Goal: Navigation & Orientation: Understand site structure

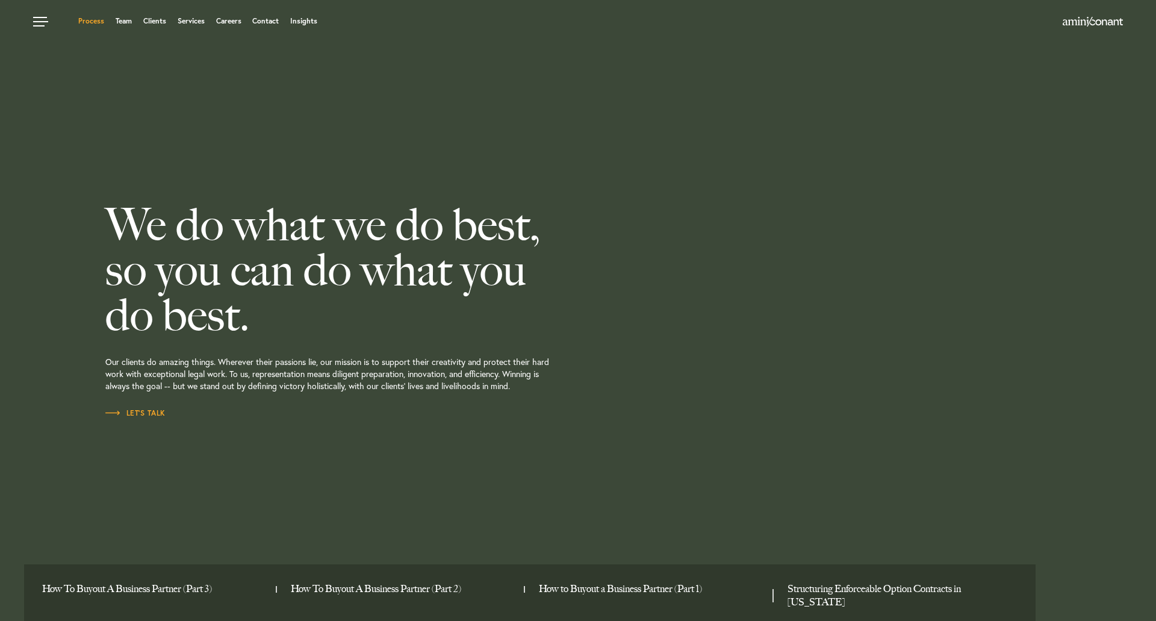
click at [95, 22] on link "Process" at bounding box center [91, 20] width 26 height 7
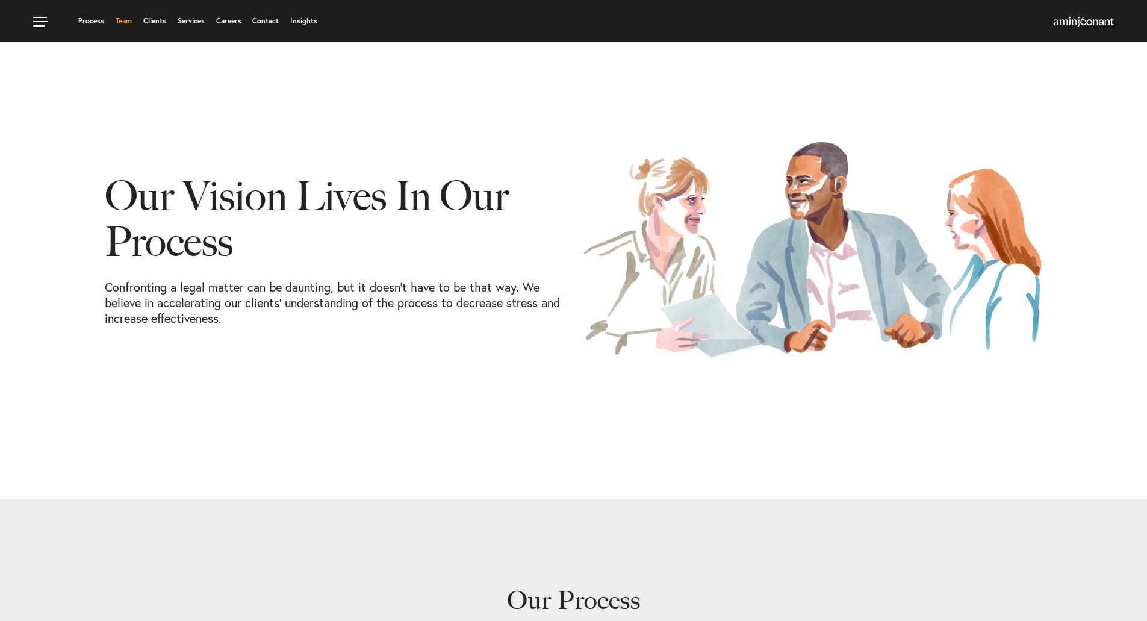
click at [128, 22] on link "Team" at bounding box center [124, 20] width 16 height 7
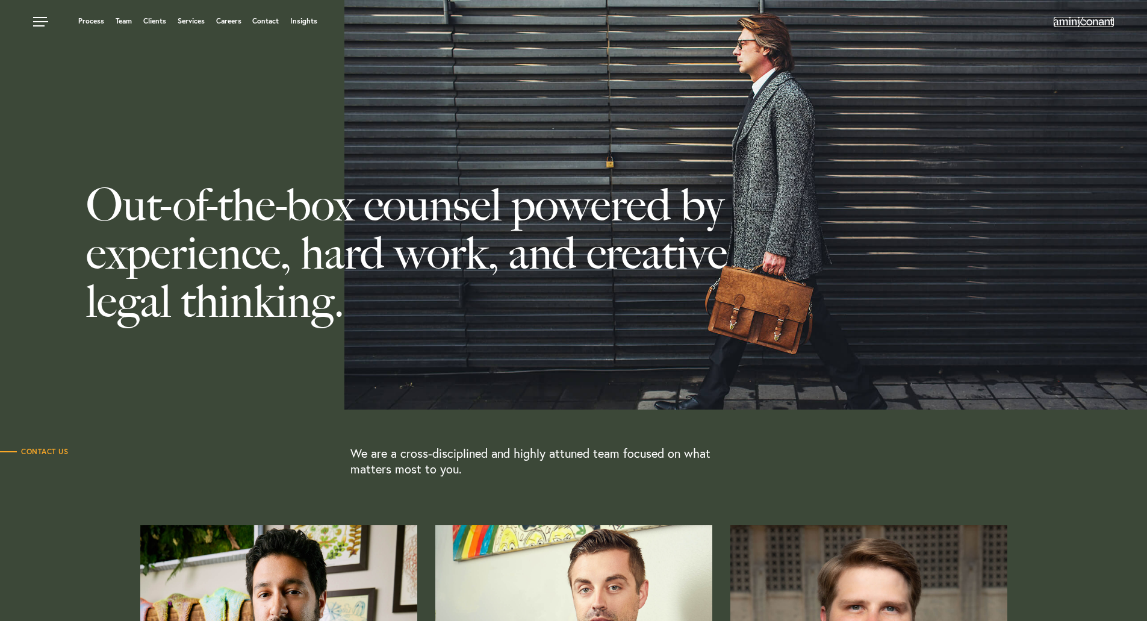
click at [1085, 21] on img at bounding box center [1084, 22] width 60 height 10
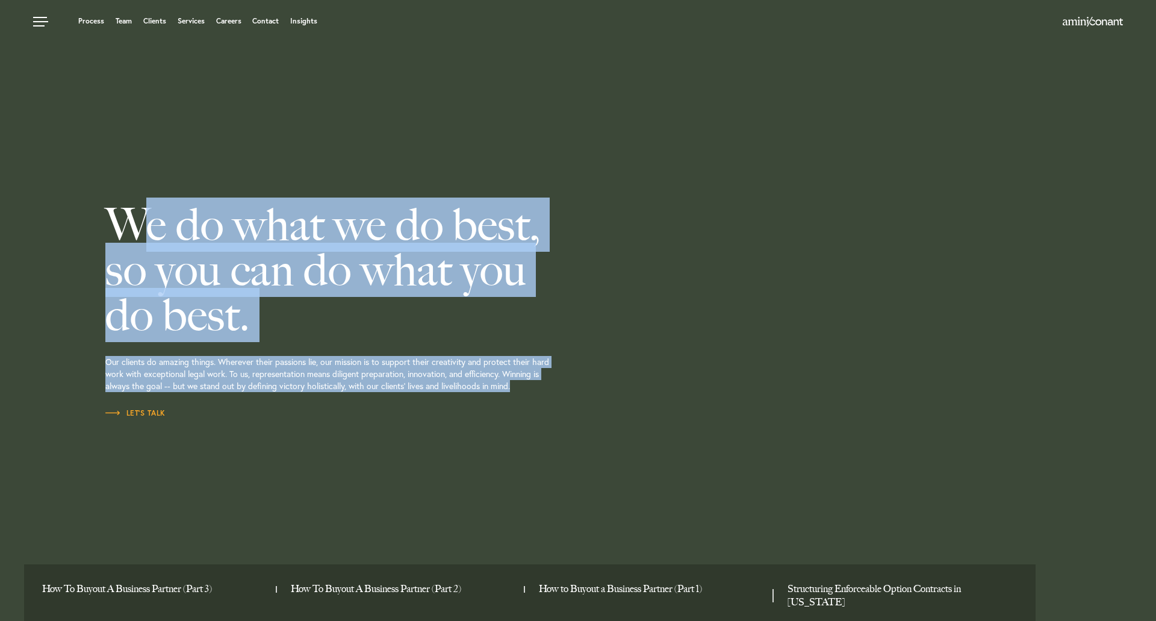
drag, startPoint x: 111, startPoint y: 219, endPoint x: 540, endPoint y: 393, distance: 462.4
click at [540, 393] on div "We do what we do best, so you can do what you do best. Our clients do amazing t…" at bounding box center [385, 310] width 560 height 621
click at [541, 393] on p "Our clients do amazing things. Wherever their passions lie, our mission is to s…" at bounding box center [385, 372] width 560 height 69
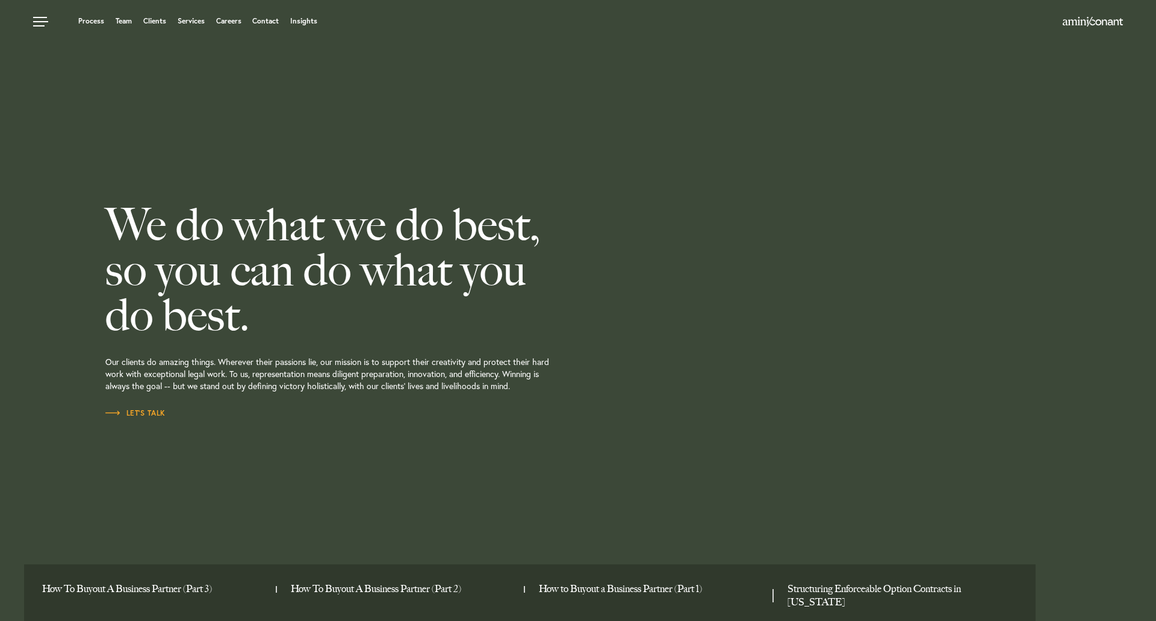
drag, startPoint x: 528, startPoint y: 392, endPoint x: 26, endPoint y: 193, distance: 539.6
click at [26, 193] on div "We do what we do best, so you can do what you do best. Our clients do amazing t…" at bounding box center [578, 310] width 1156 height 621
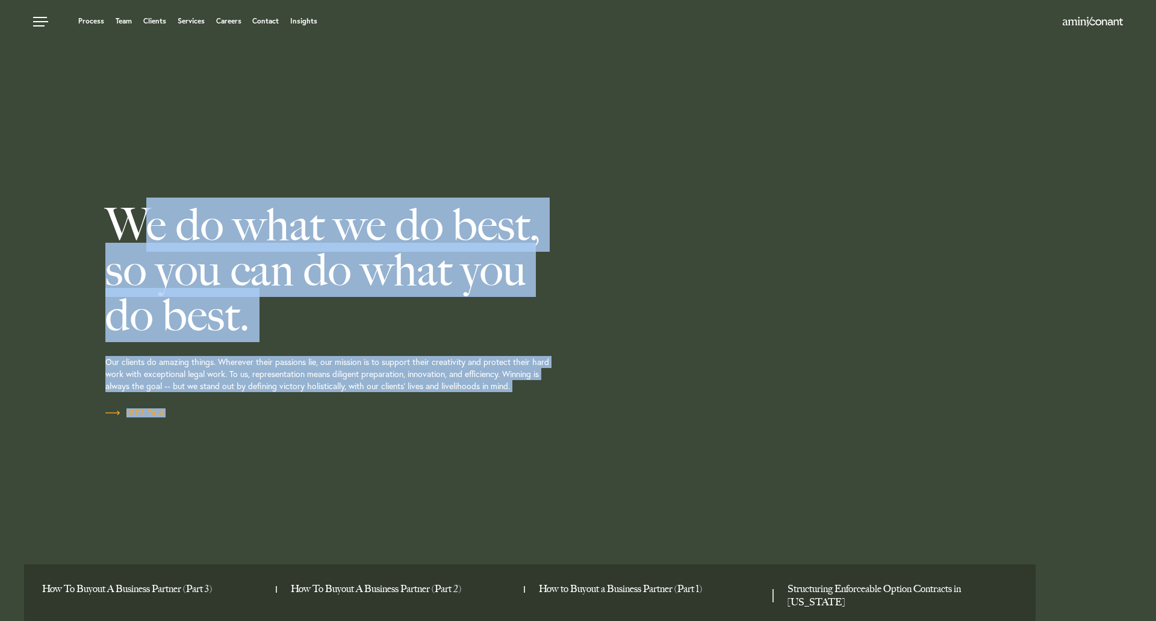
drag, startPoint x: 320, startPoint y: 278, endPoint x: 556, endPoint y: 405, distance: 268.0
click at [598, 413] on div "We do what we do best, so you can do what you do best. Our clients do amazing t…" at bounding box center [578, 310] width 1156 height 621
click at [556, 404] on p "Our clients do amazing things. Wherever their passions lie, our mission is to s…" at bounding box center [385, 372] width 560 height 69
drag, startPoint x: 489, startPoint y: 436, endPoint x: 93, endPoint y: 217, distance: 453.2
click at [93, 217] on div "We do what we do best, so you can do what you do best. Our clients do amazing t…" at bounding box center [578, 310] width 1156 height 621
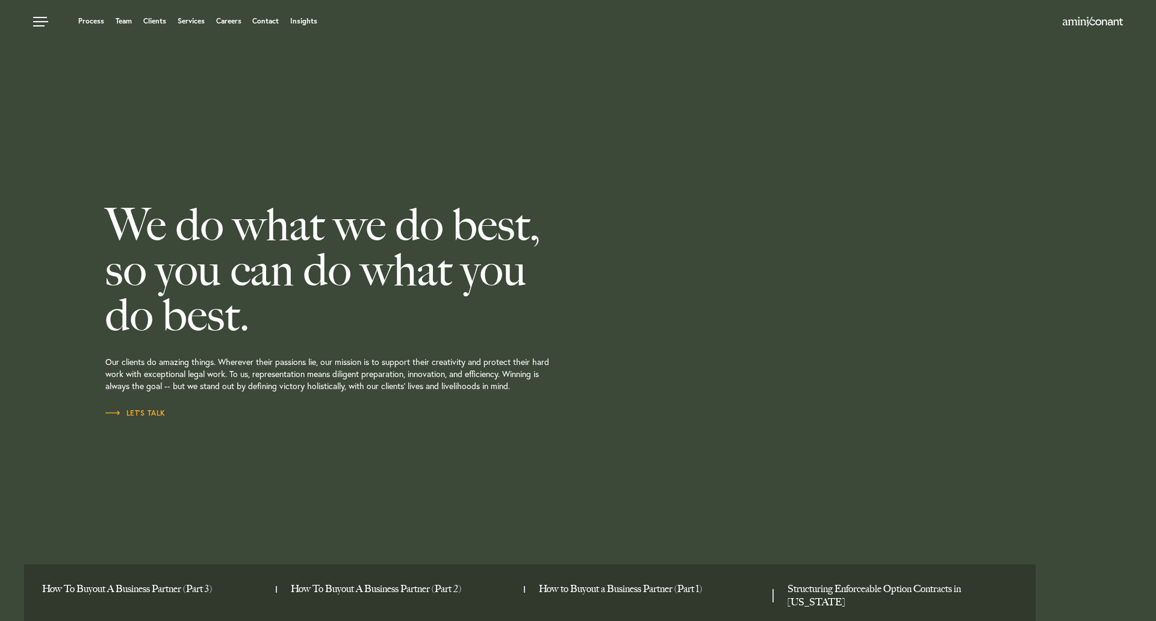
click at [93, 217] on div "We do what we do best, so you can do what you do best. Our clients do amazing t…" at bounding box center [578, 310] width 1156 height 621
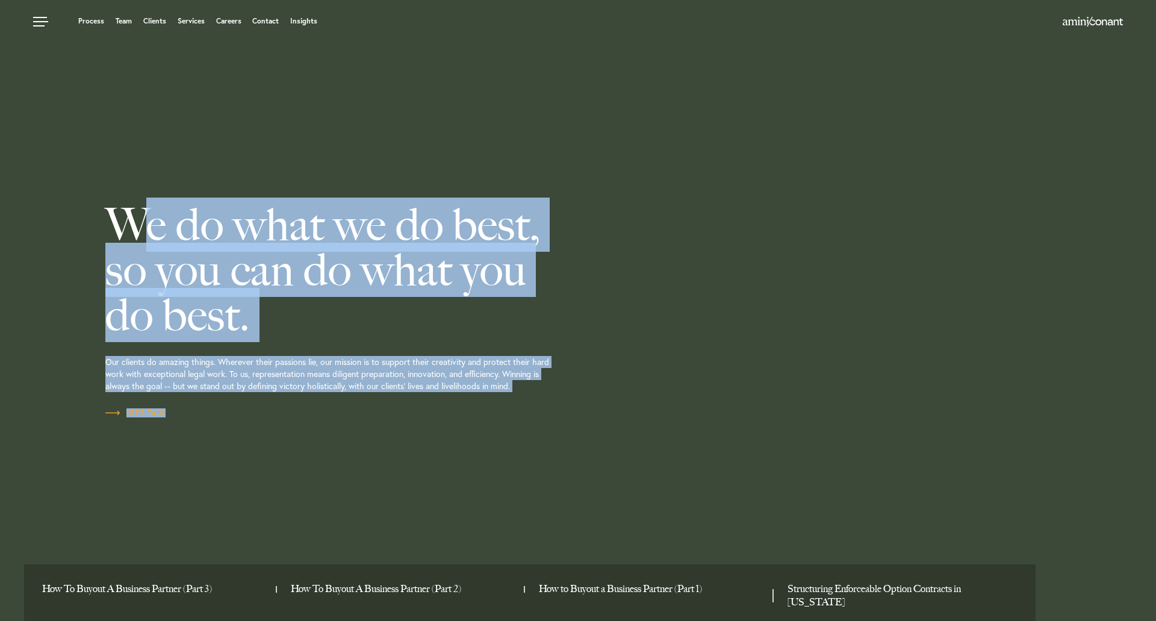
drag, startPoint x: 190, startPoint y: 290, endPoint x: 287, endPoint y: 436, distance: 175.8
click at [293, 440] on div "We do what we do best, so you can do what you do best. Our clients do amazing t…" at bounding box center [578, 310] width 1156 height 621
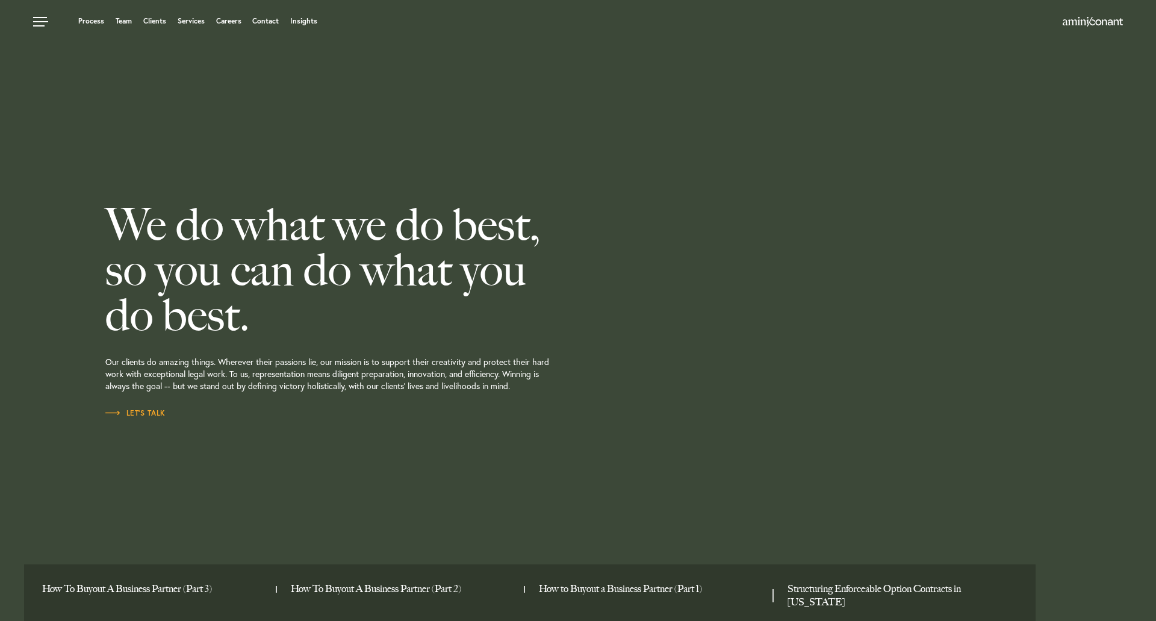
click at [285, 435] on div "We do what we do best, so you can do what you do best. Our clients do amazing t…" at bounding box center [385, 310] width 560 height 621
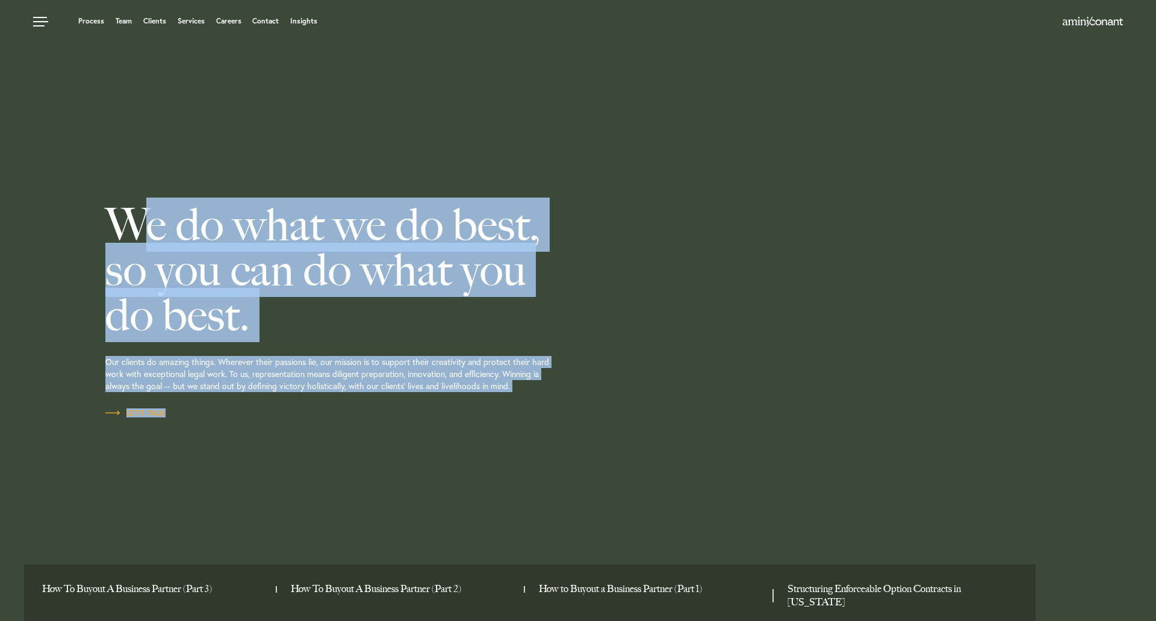
drag, startPoint x: 184, startPoint y: 344, endPoint x: 101, endPoint y: 208, distance: 160.2
click at [101, 208] on div "We do what we do best, so you can do what you do best. Our clients do amazing t…" at bounding box center [385, 310] width 578 height 621
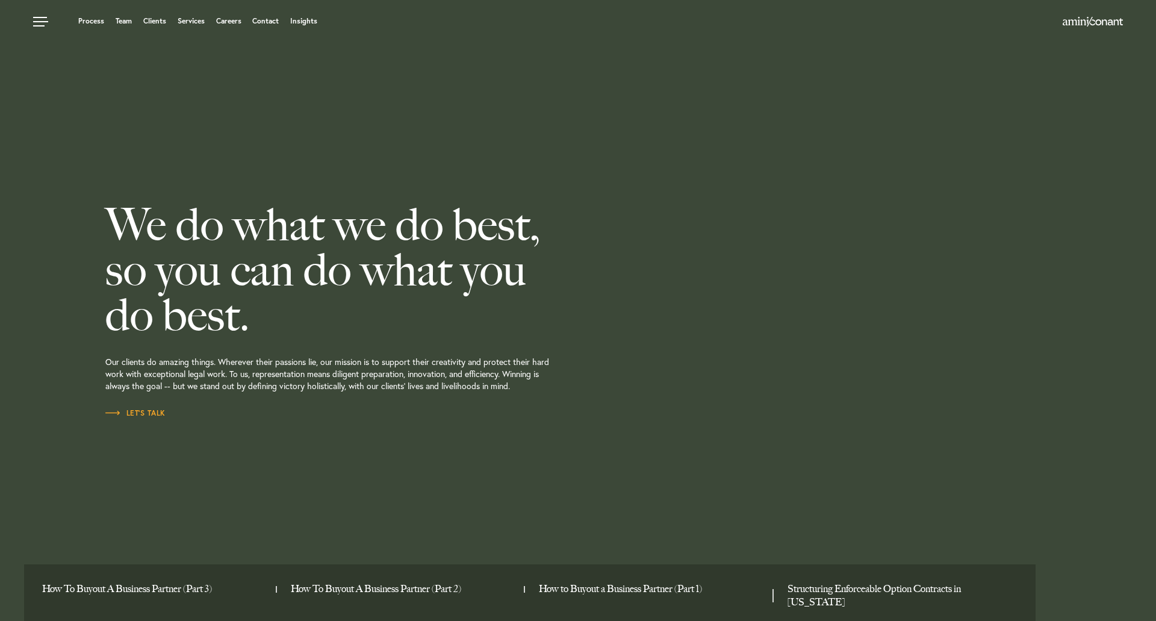
click at [101, 208] on div "We do what we do best, so you can do what you do best. Our clients do amazing t…" at bounding box center [385, 310] width 578 height 621
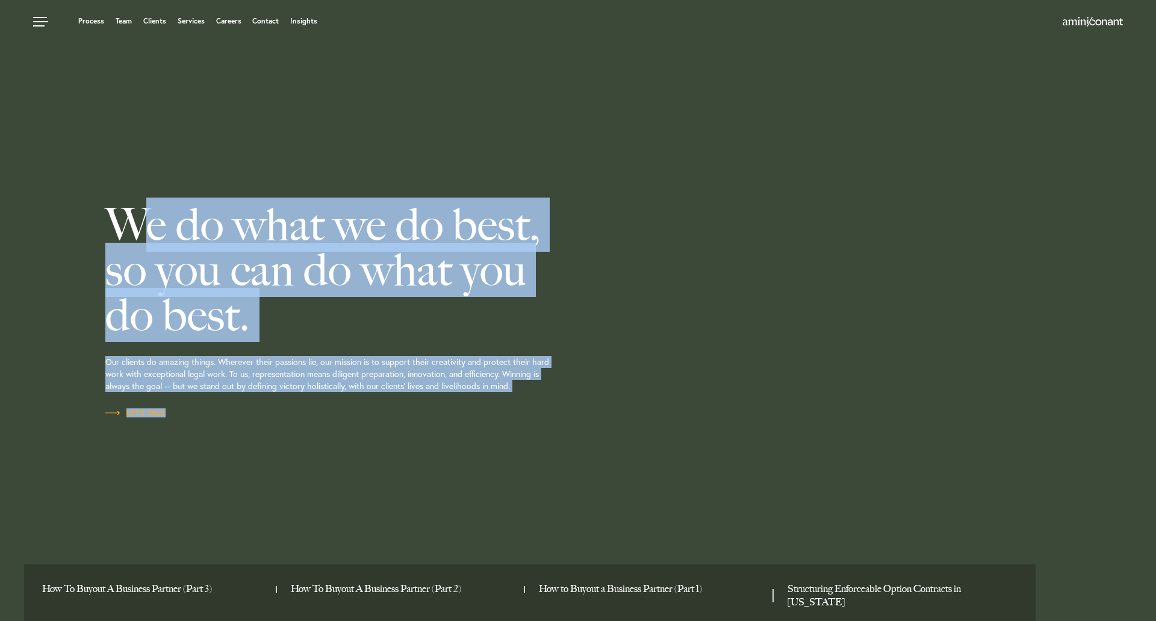
drag, startPoint x: 97, startPoint y: 204, endPoint x: 263, endPoint y: 437, distance: 286.2
click at [264, 439] on div "We do what we do best, so you can do what you do best. Our clients do amazing t…" at bounding box center [385, 310] width 578 height 621
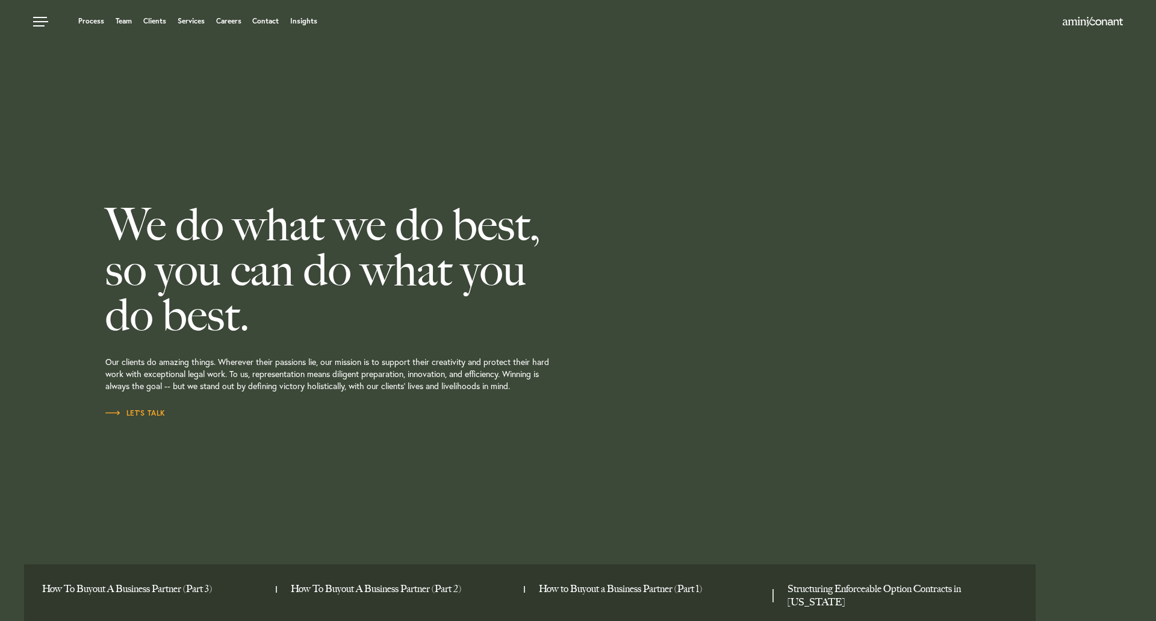
click at [263, 437] on div "We do what we do best, so you can do what you do best. Our clients do amazing t…" at bounding box center [385, 310] width 560 height 621
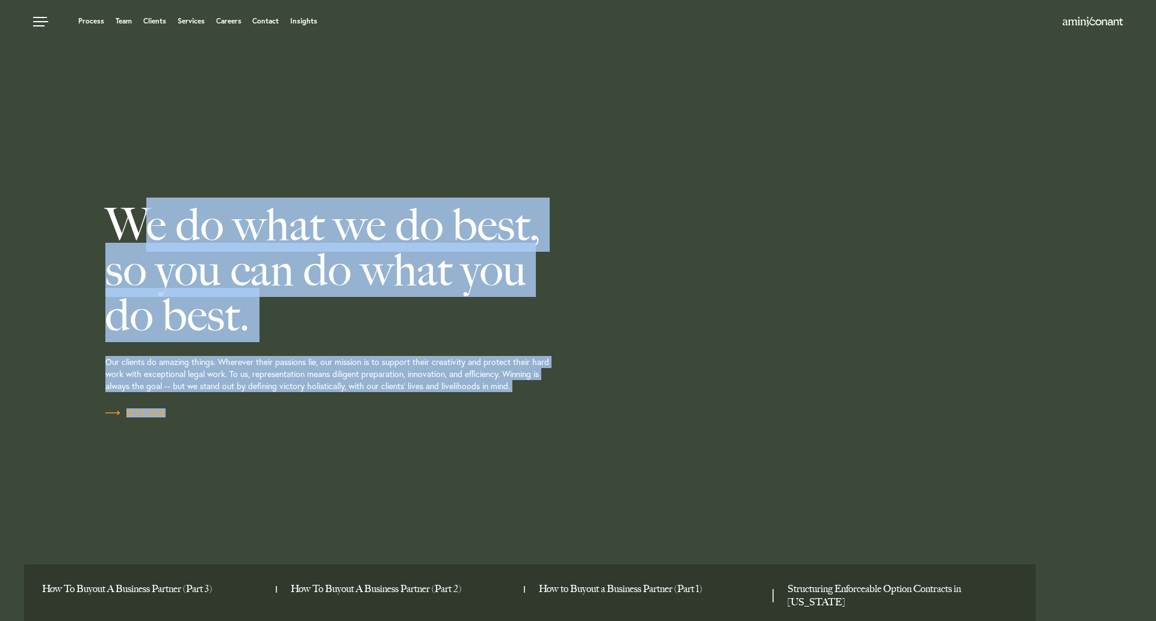
drag, startPoint x: 250, startPoint y: 439, endPoint x: 98, endPoint y: 206, distance: 278.5
click at [98, 206] on div "We do what we do best, so you can do what you do best. Our clients do amazing t…" at bounding box center [385, 310] width 578 height 621
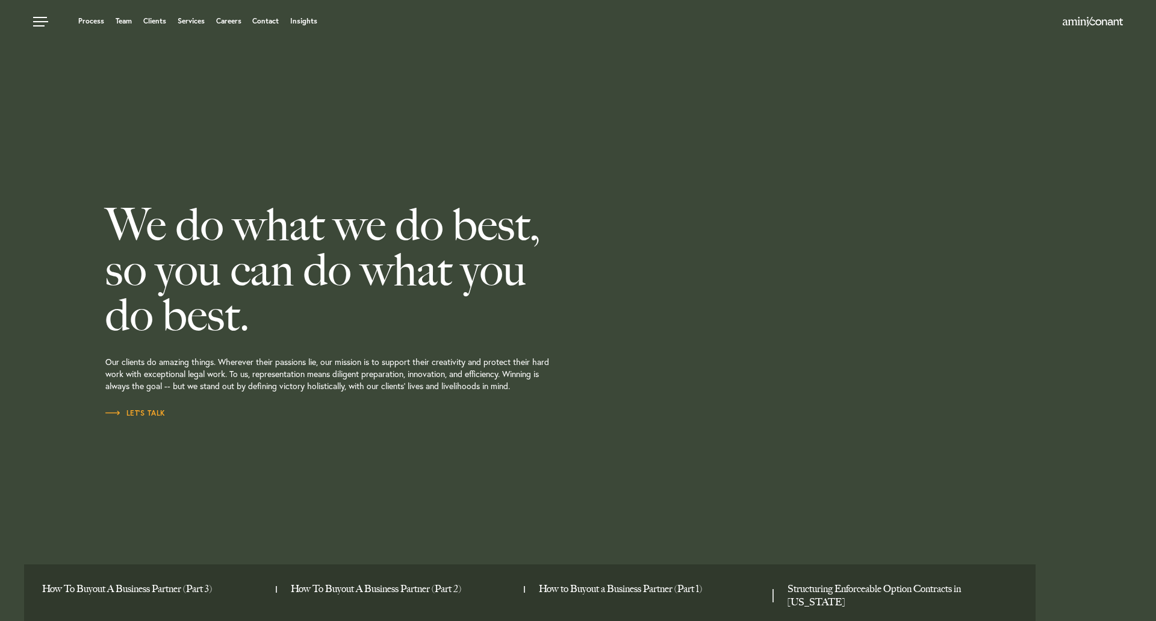
click at [96, 201] on div "We do what we do best, so you can do what you do best. Our clients do amazing t…" at bounding box center [385, 310] width 578 height 621
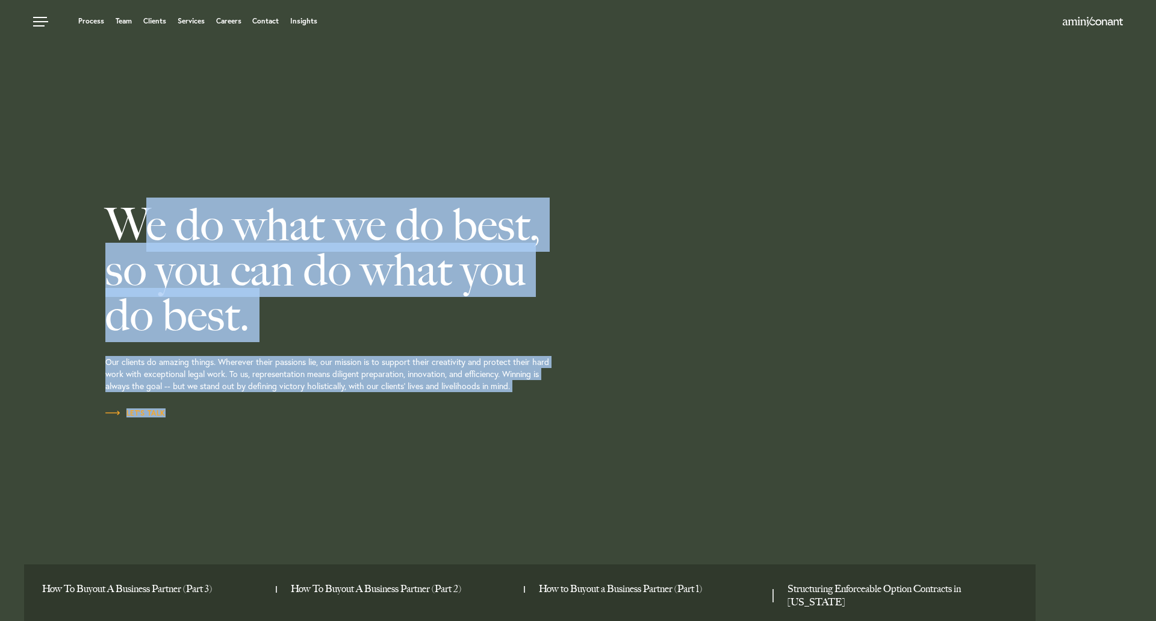
drag, startPoint x: 87, startPoint y: 188, endPoint x: 255, endPoint y: 438, distance: 301.4
click at [255, 438] on div "We do what we do best, so you can do what you do best. Our clients do amazing t…" at bounding box center [578, 310] width 1156 height 621
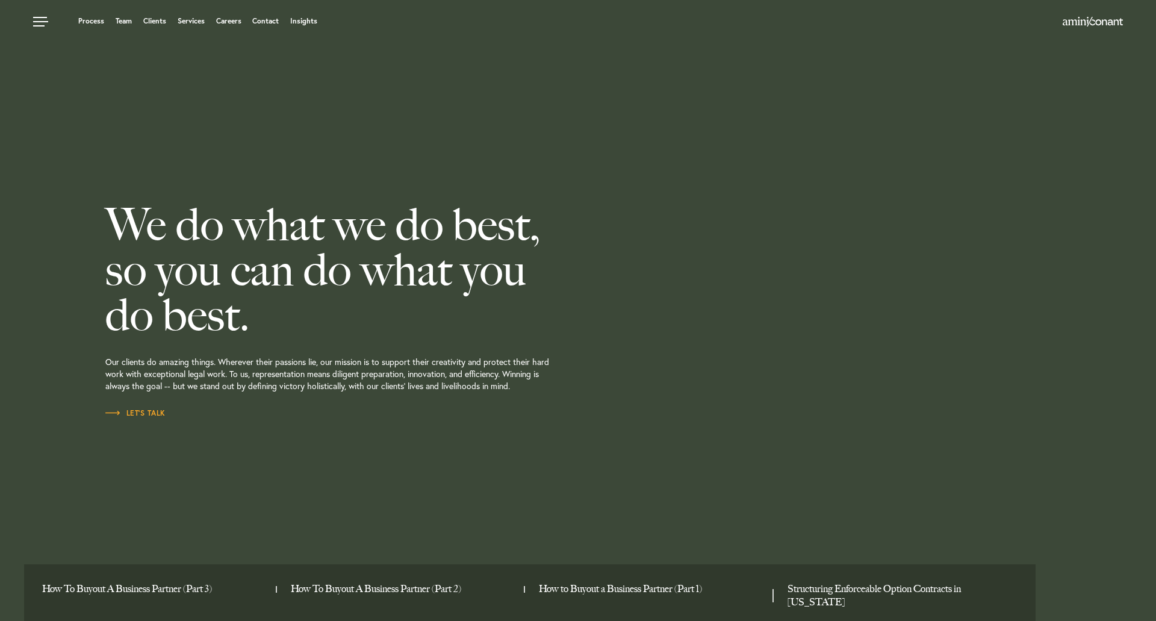
click at [255, 438] on div "We do what we do best, so you can do what you do best. Our clients do amazing t…" at bounding box center [385, 310] width 560 height 621
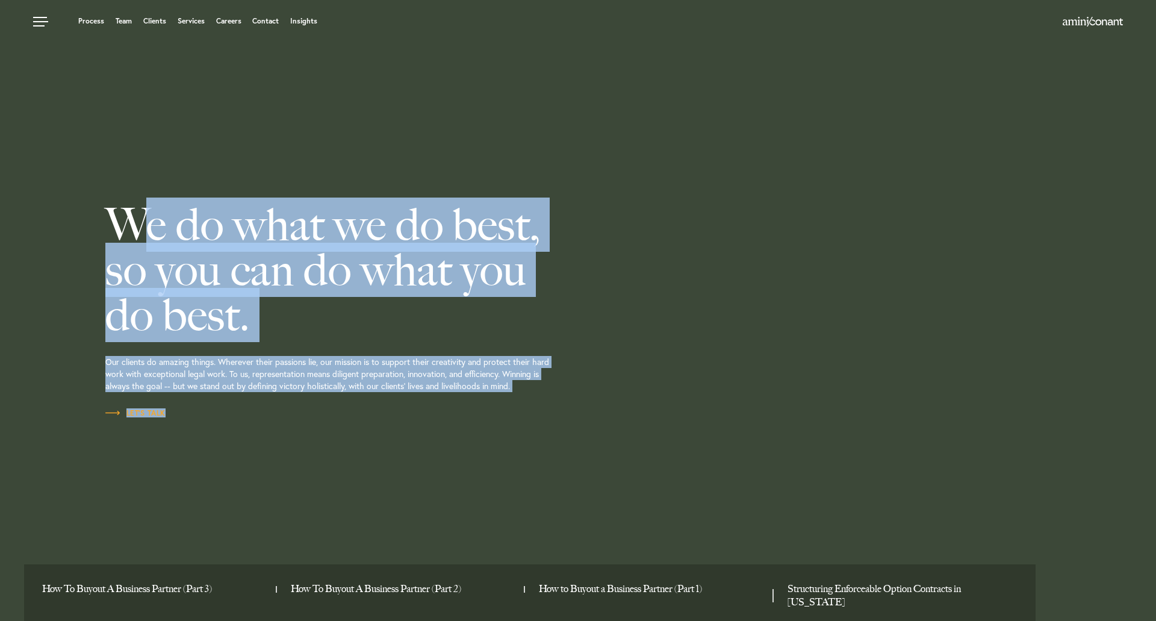
drag, startPoint x: 241, startPoint y: 453, endPoint x: 76, endPoint y: 237, distance: 271.9
click at [76, 239] on div "We do what we do best, so you can do what you do best. Our clients do amazing t…" at bounding box center [578, 310] width 1156 height 621
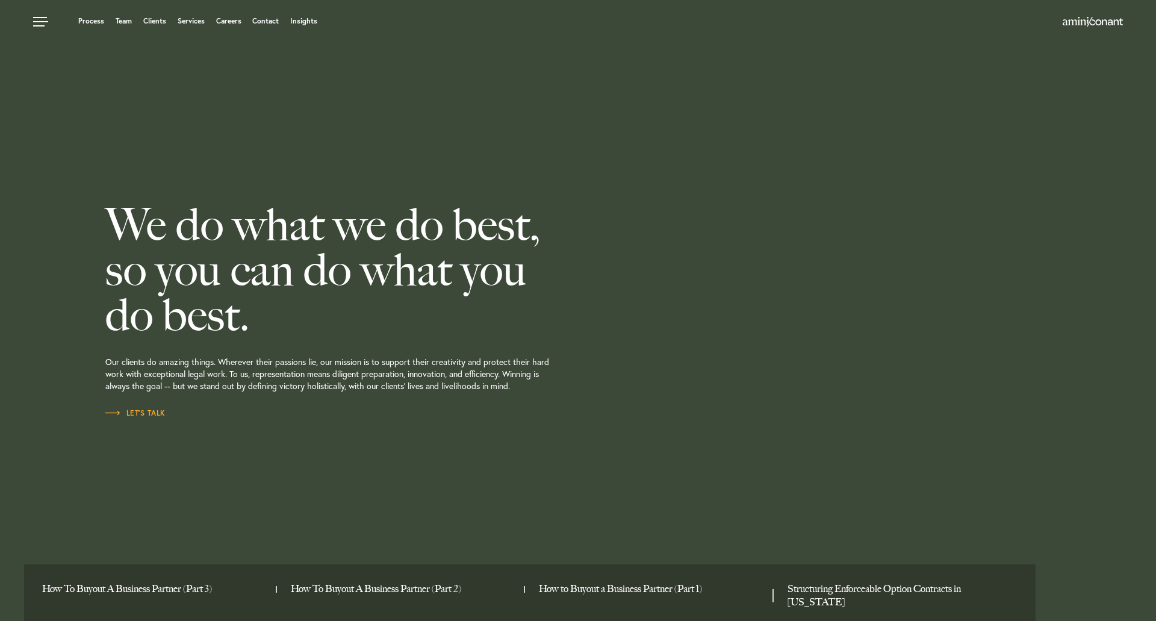
click at [92, 203] on div "We do what we do best, so you can do what you do best. Our clients do amazing t…" at bounding box center [578, 310] width 1156 height 621
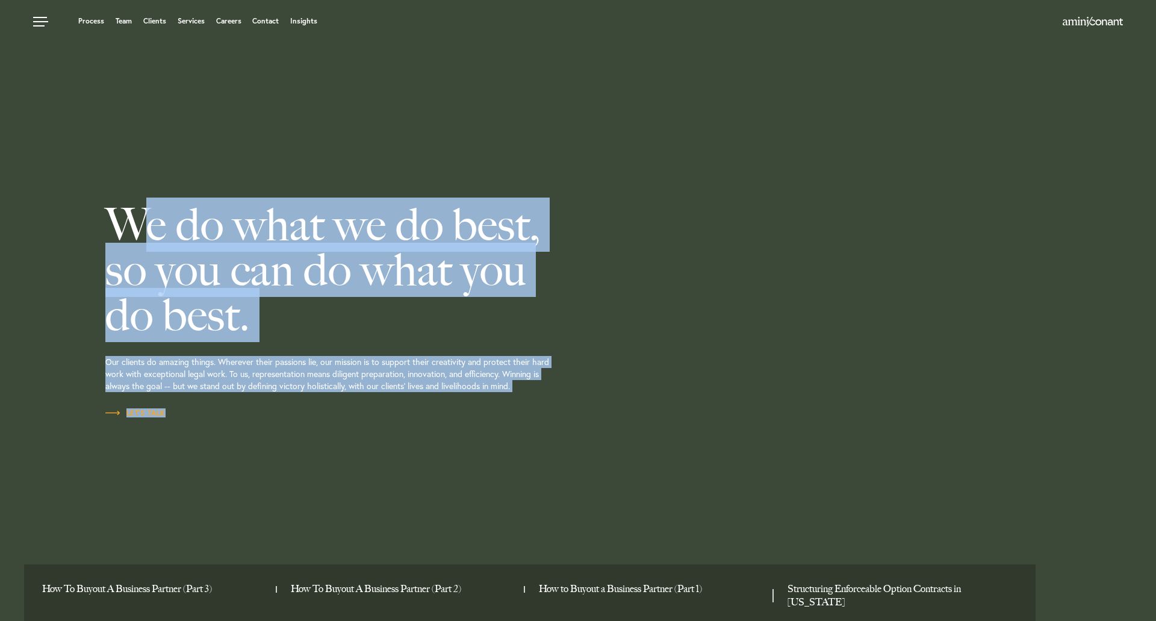
drag, startPoint x: 92, startPoint y: 202, endPoint x: 214, endPoint y: 429, distance: 258.3
click at [214, 429] on div "We do what we do best, so you can do what you do best. Our clients do amazing t…" at bounding box center [578, 310] width 1156 height 621
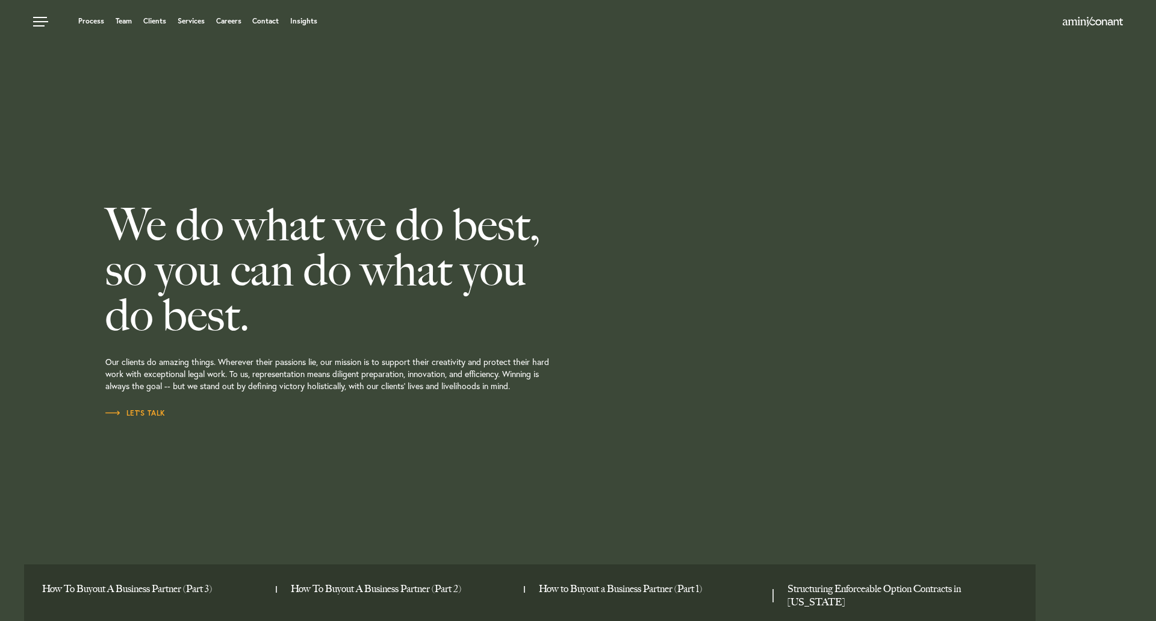
click at [214, 429] on div "We do what we do best, so you can do what you do best. Our clients do amazing t…" at bounding box center [385, 310] width 560 height 621
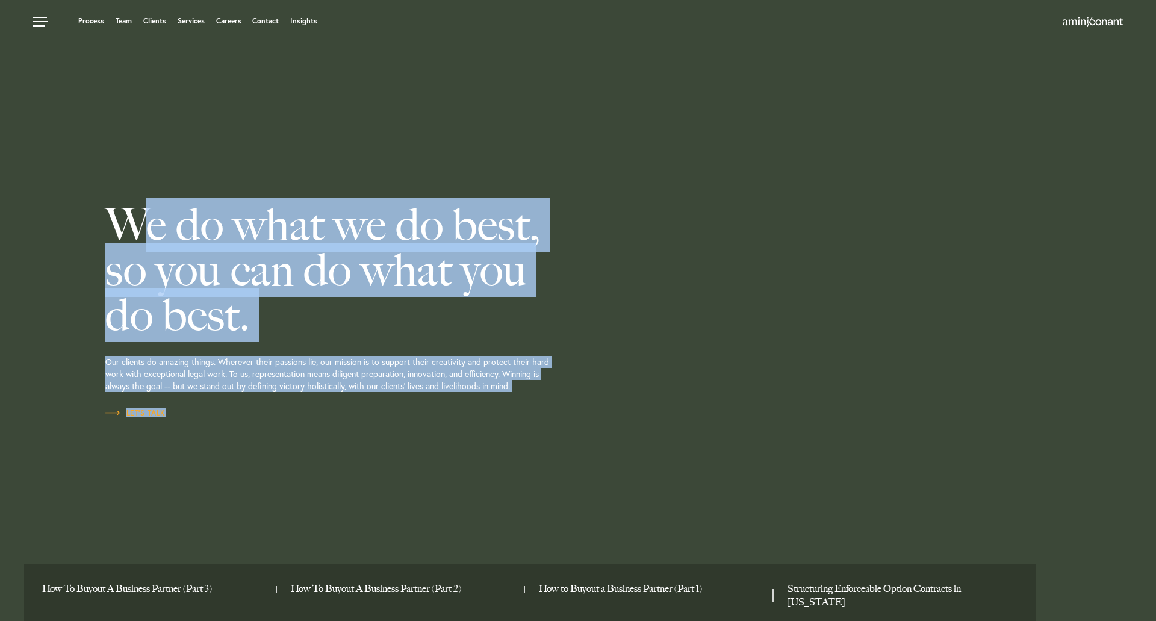
drag, startPoint x: 167, startPoint y: 335, endPoint x: 88, endPoint y: 205, distance: 152.6
click at [88, 205] on div "We do what we do best, so you can do what you do best. Our clients do amazing t…" at bounding box center [578, 310] width 1156 height 621
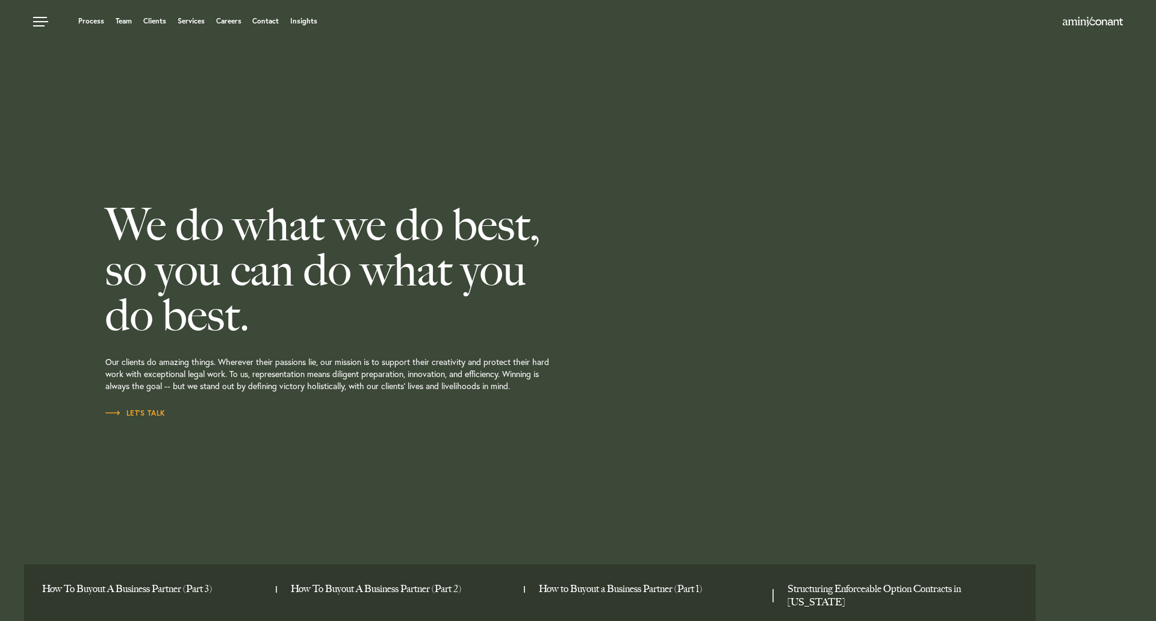
click at [88, 204] on div "We do what we do best, so you can do what you do best. Our clients do amazing t…" at bounding box center [578, 310] width 1156 height 621
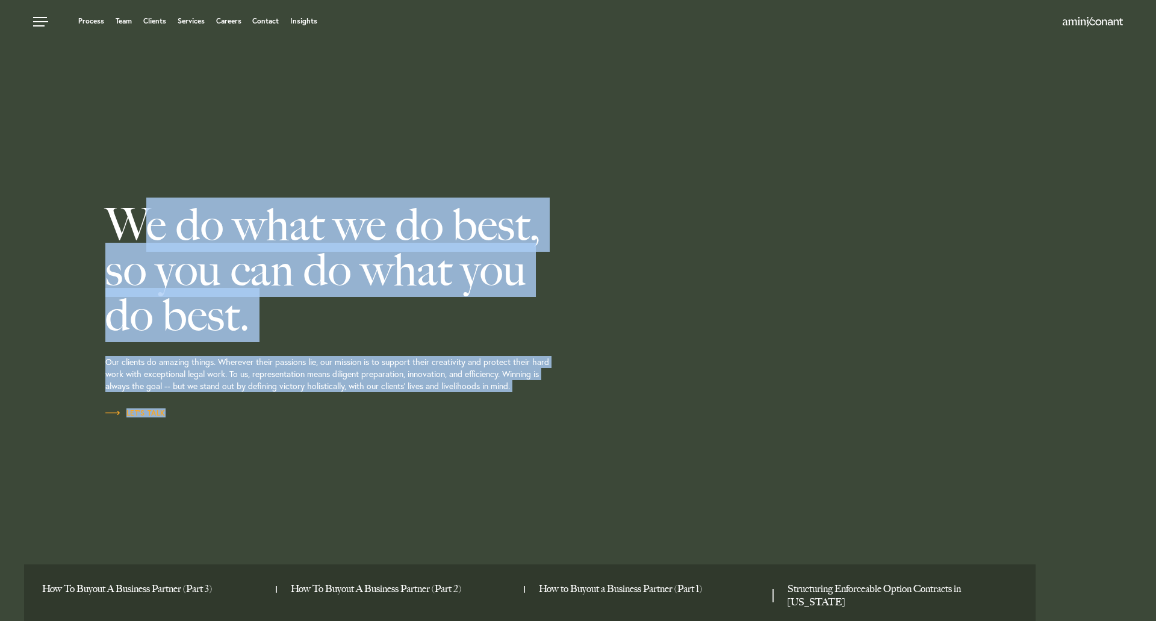
drag, startPoint x: 88, startPoint y: 199, endPoint x: 233, endPoint y: 433, distance: 275.2
click at [233, 433] on div "We do what we do best, so you can do what you do best. Our clients do amazing t…" at bounding box center [578, 310] width 1156 height 621
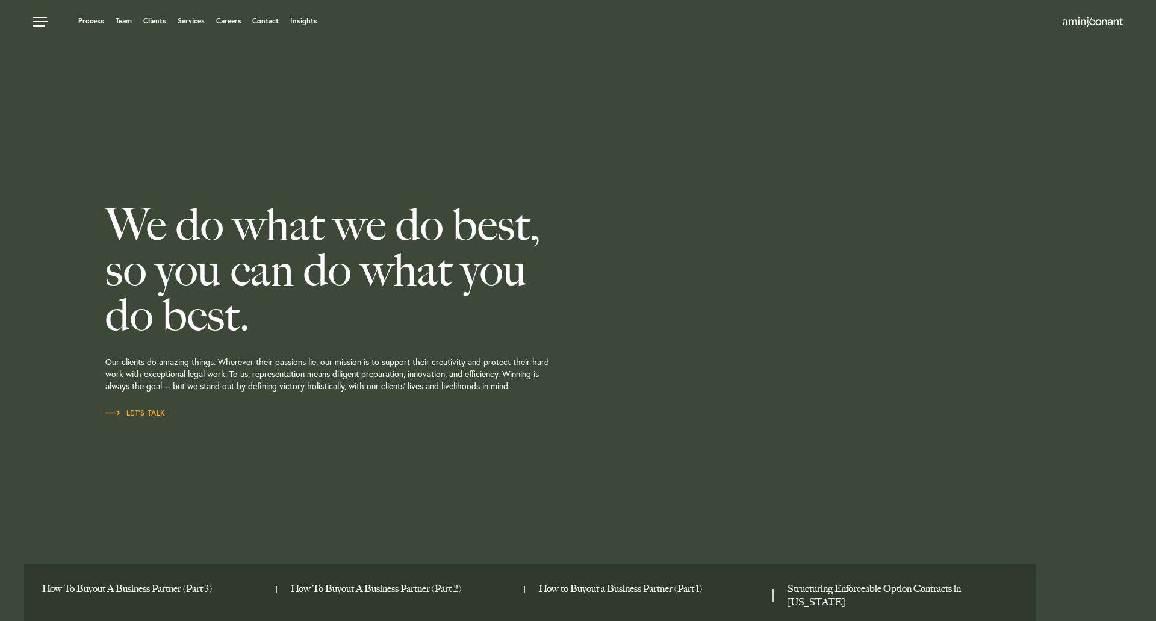
click at [233, 433] on div "We do what we do best, so you can do what you do best. Our clients do amazing t…" at bounding box center [385, 310] width 560 height 621
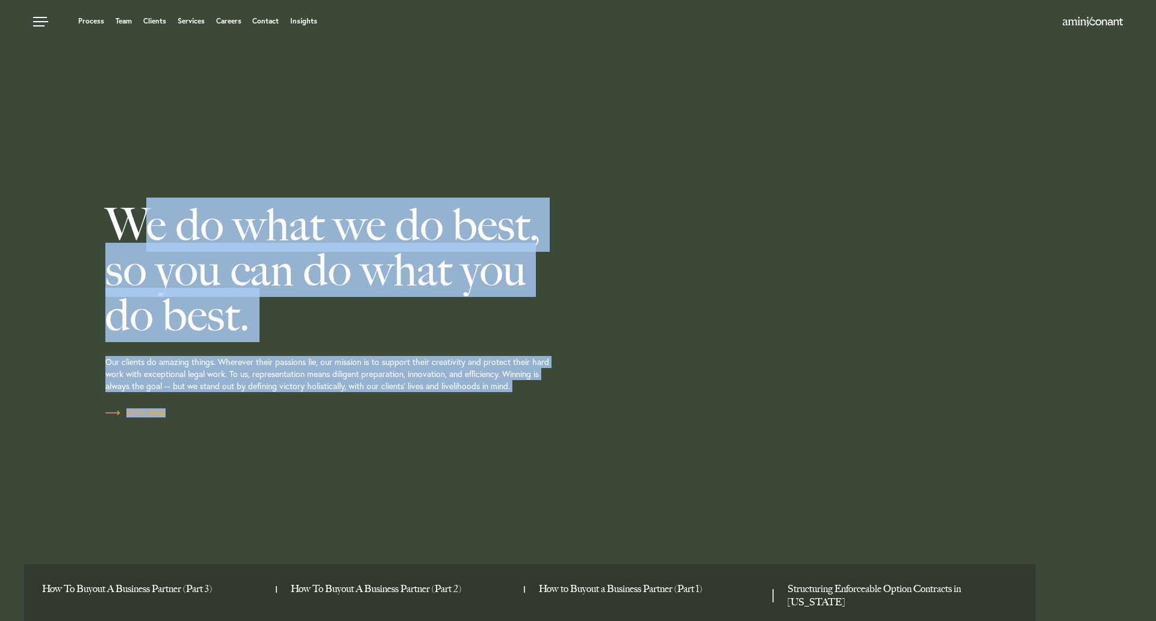
drag, startPoint x: 224, startPoint y: 430, endPoint x: 97, endPoint y: 201, distance: 262.2
click at [97, 201] on div "We do what we do best, so you can do what you do best. Our clients do amazing t…" at bounding box center [385, 310] width 578 height 621
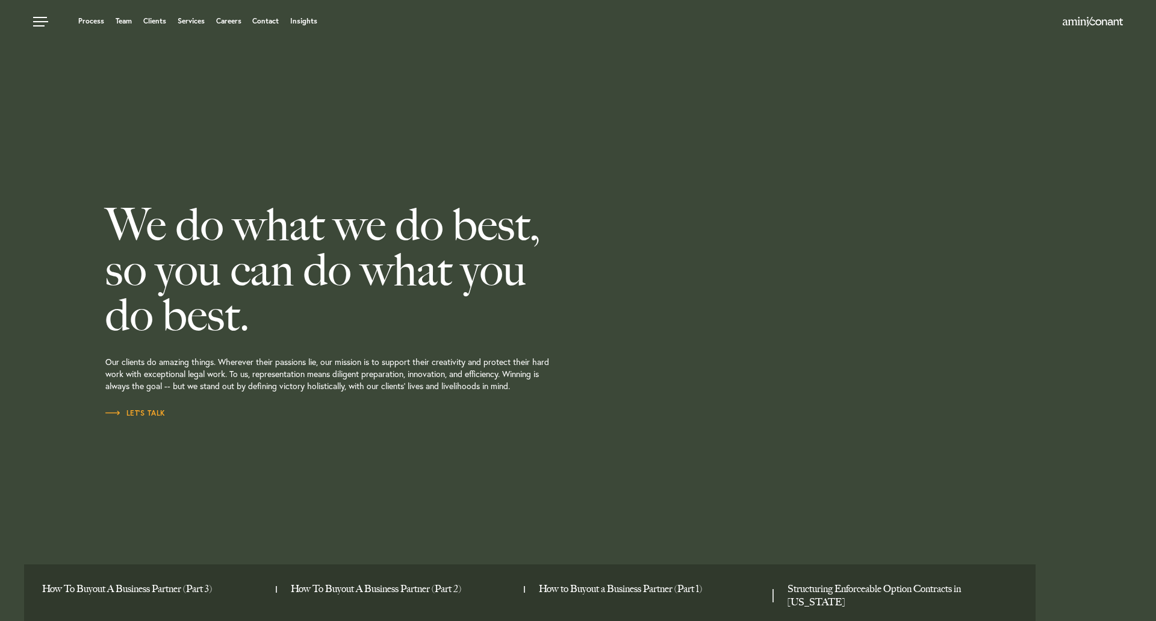
click at [97, 201] on div "We do what we do best, so you can do what you do best. Our clients do amazing t…" at bounding box center [385, 310] width 578 height 621
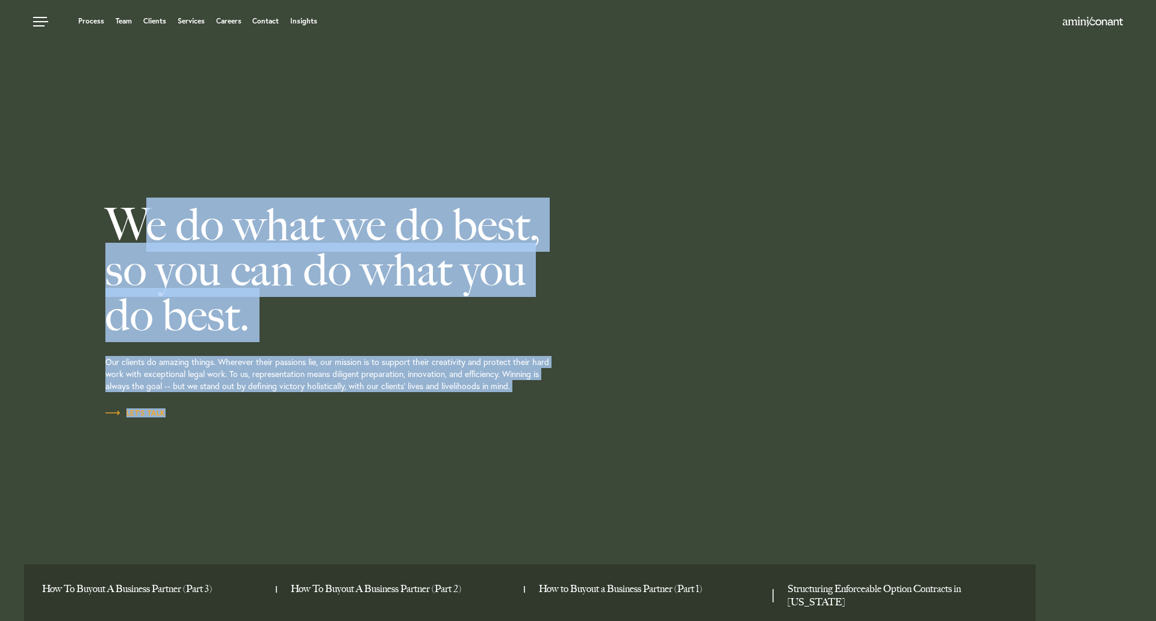
drag, startPoint x: 184, startPoint y: 292, endPoint x: 490, endPoint y: 464, distance: 350.7
click at [490, 464] on div "We do what we do best, so you can do what you do best. Our clients do amazing t…" at bounding box center [385, 310] width 560 height 621
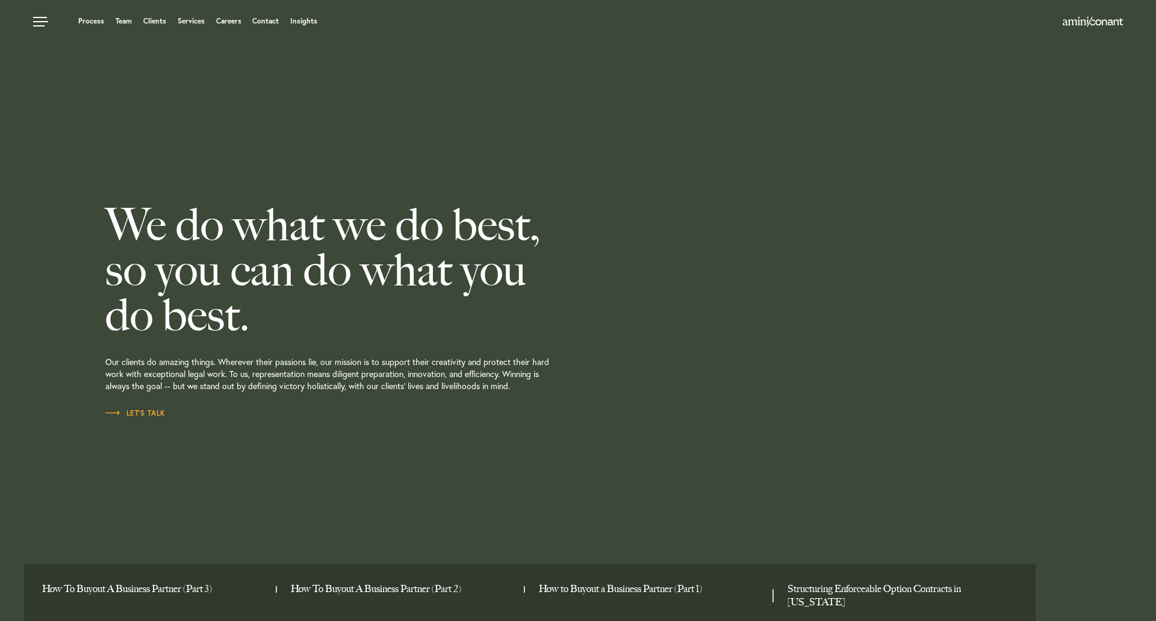
click at [490, 464] on div "We do what we do best, so you can do what you do best. Our clients do amazing t…" at bounding box center [385, 310] width 560 height 621
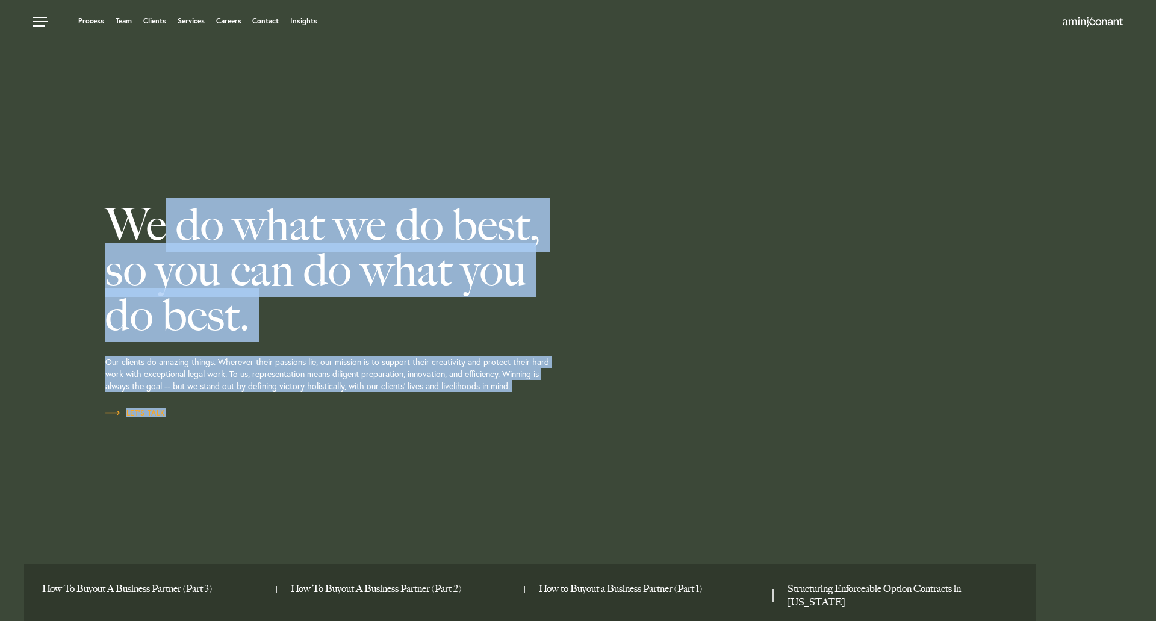
drag, startPoint x: 148, startPoint y: 236, endPoint x: 125, endPoint y: 214, distance: 31.9
click at [125, 214] on div "We do what we do best, so you can do what you do best. Our clients do amazing t…" at bounding box center [385, 310] width 560 height 621
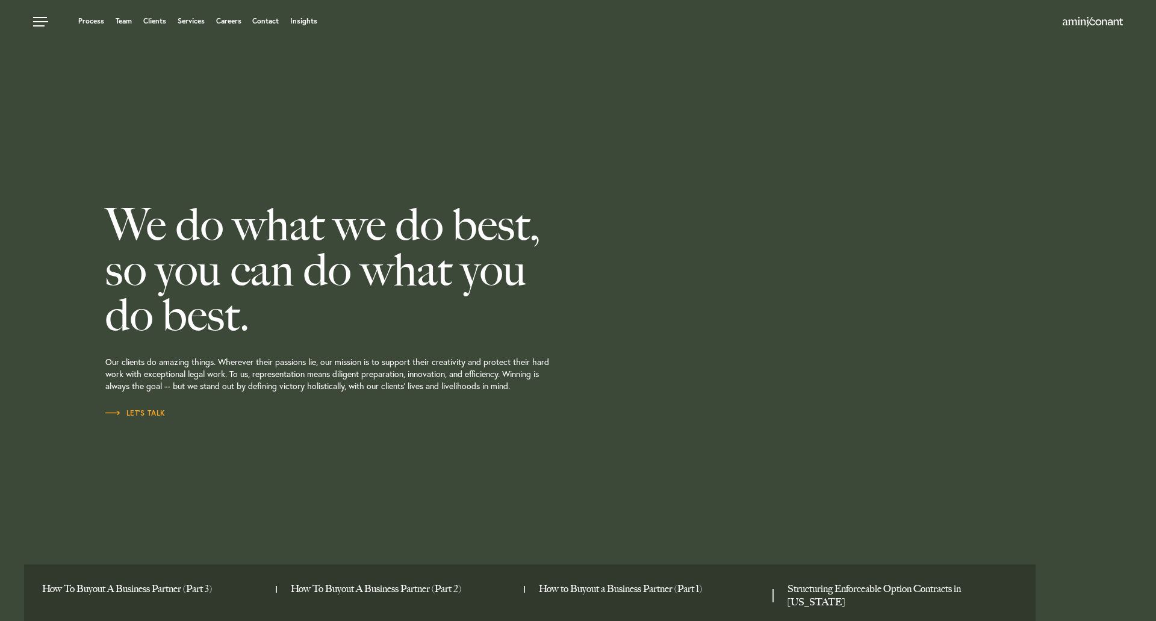
click at [92, 199] on div "We do what we do best, so you can do what you do best. Our clients do amazing t…" at bounding box center [578, 310] width 1156 height 621
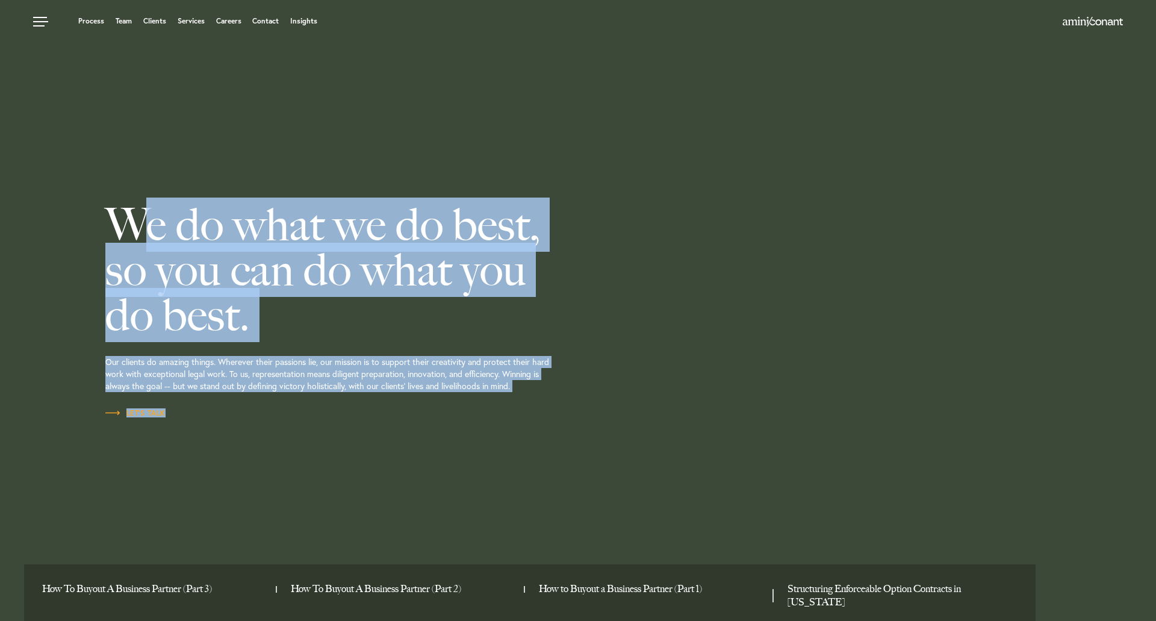
drag, startPoint x: 92, startPoint y: 199, endPoint x: 308, endPoint y: 453, distance: 333.2
click at [308, 453] on div "We do what we do best, so you can do what you do best. Our clients do amazing t…" at bounding box center [578, 310] width 1156 height 621
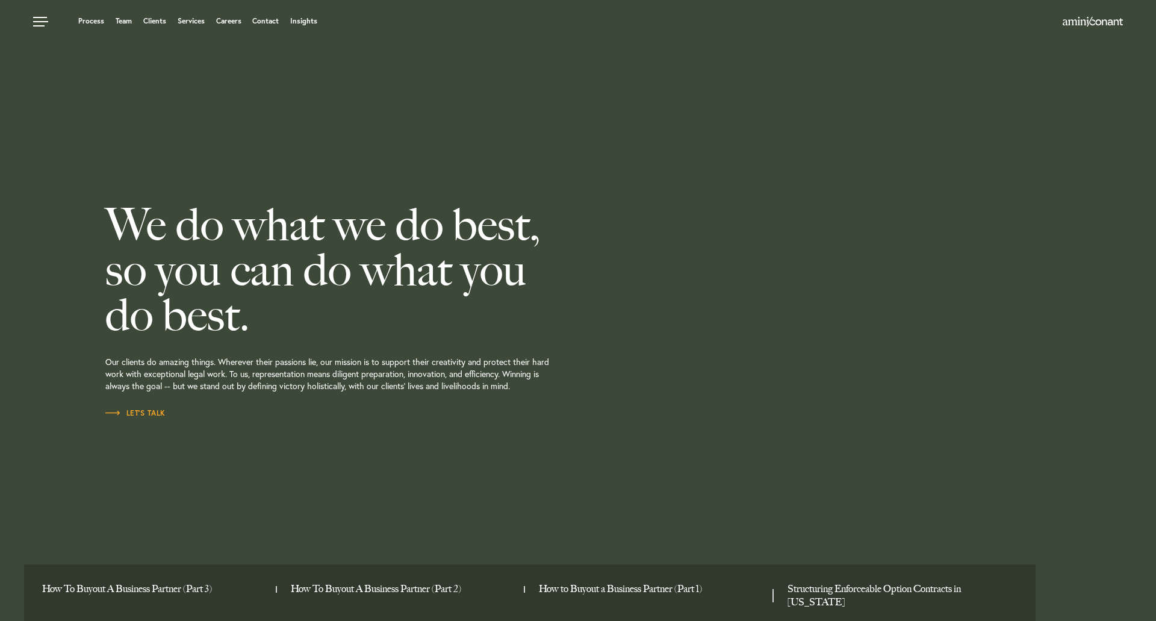
click at [308, 453] on div "We do what we do best, so you can do what you do best. Our clients do amazing t…" at bounding box center [385, 310] width 560 height 621
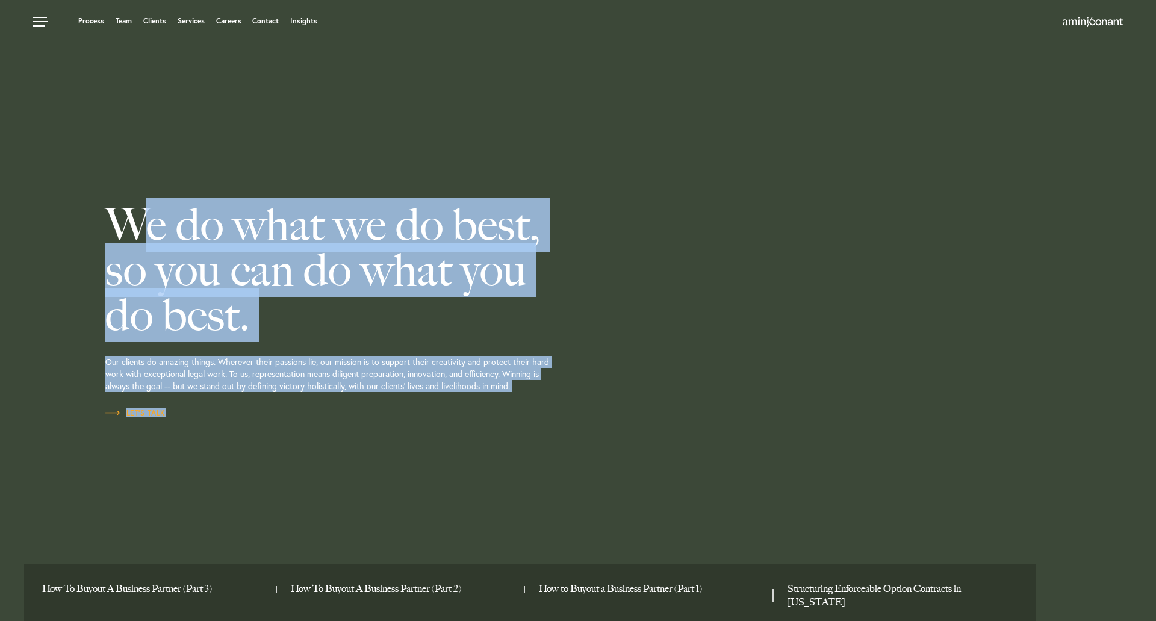
drag, startPoint x: 107, startPoint y: 284, endPoint x: 88, endPoint y: 261, distance: 29.9
click at [88, 261] on div "We do what we do best, so you can do what you do best. Our clients do amazing t…" at bounding box center [578, 310] width 1156 height 621
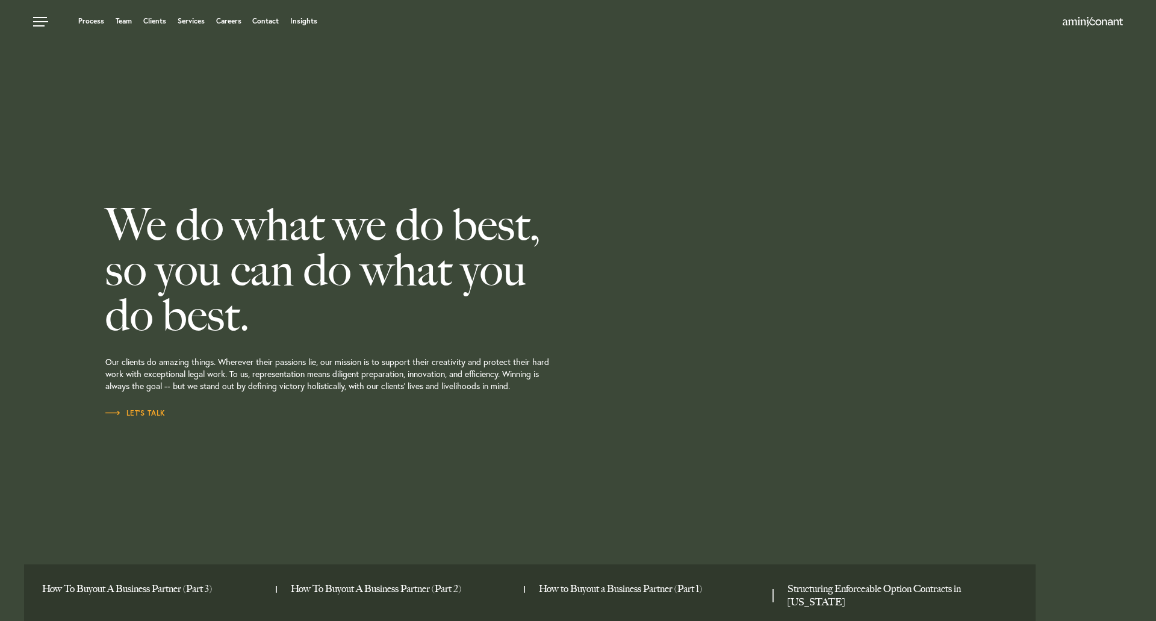
click at [83, 254] on div "We do what we do best, so you can do what you do best. Our clients do amazing t…" at bounding box center [578, 310] width 1156 height 621
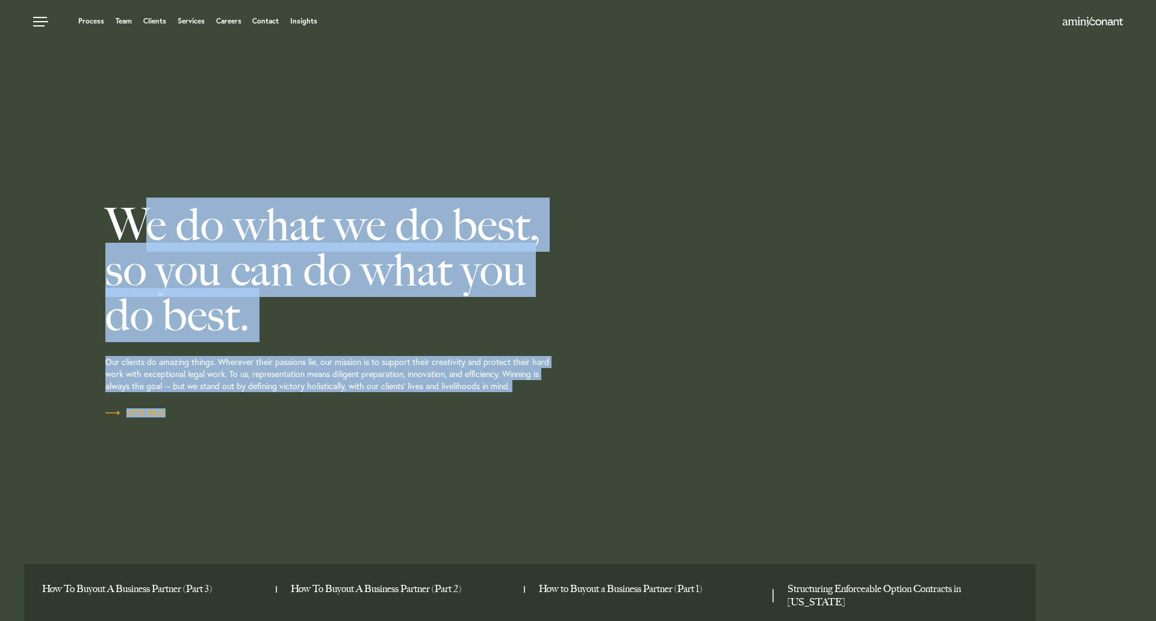
drag, startPoint x: 98, startPoint y: 225, endPoint x: 246, endPoint y: 444, distance: 264.0
click at [246, 444] on div "We do what we do best, so you can do what you do best. Our clients do amazing t…" at bounding box center [578, 310] width 1156 height 621
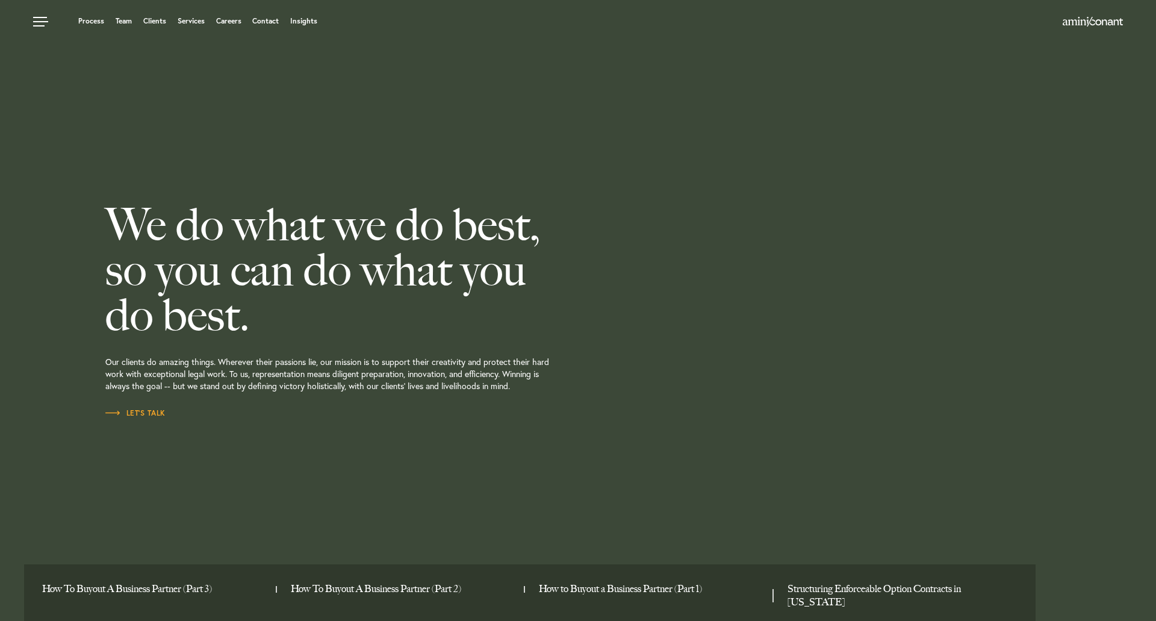
click at [246, 444] on div "We do what we do best, so you can do what you do best. Our clients do amazing t…" at bounding box center [385, 310] width 560 height 621
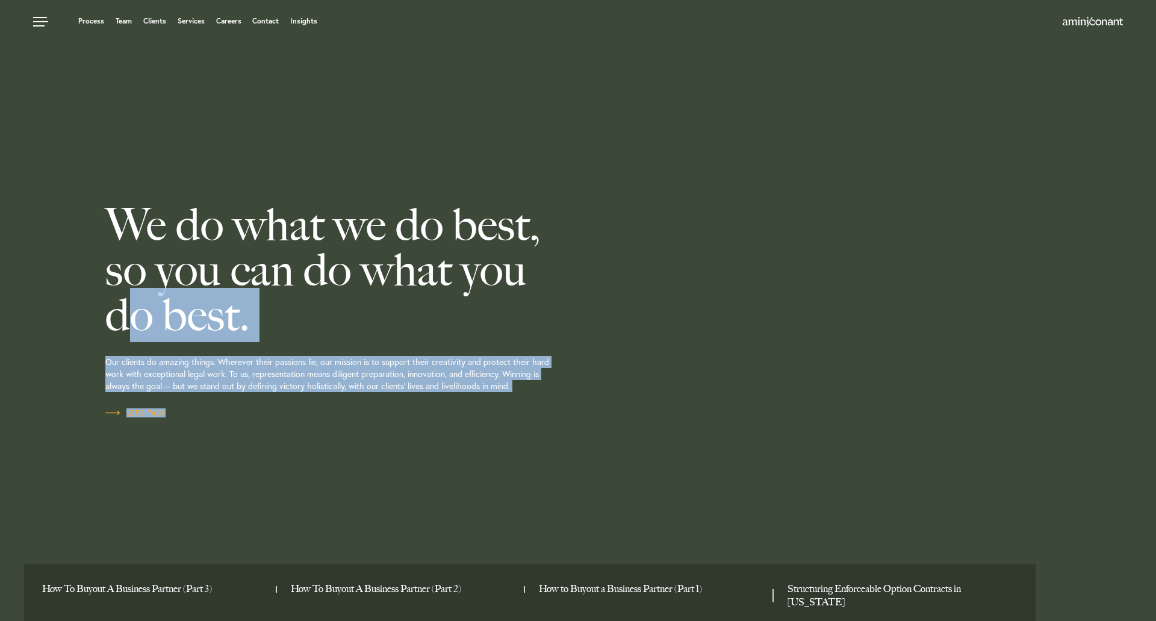
drag, startPoint x: 220, startPoint y: 435, endPoint x: 66, endPoint y: 222, distance: 263.1
click at [92, 268] on div "We do what we do best, so you can do what you do best. Our clients do amazing t…" at bounding box center [578, 310] width 1156 height 621
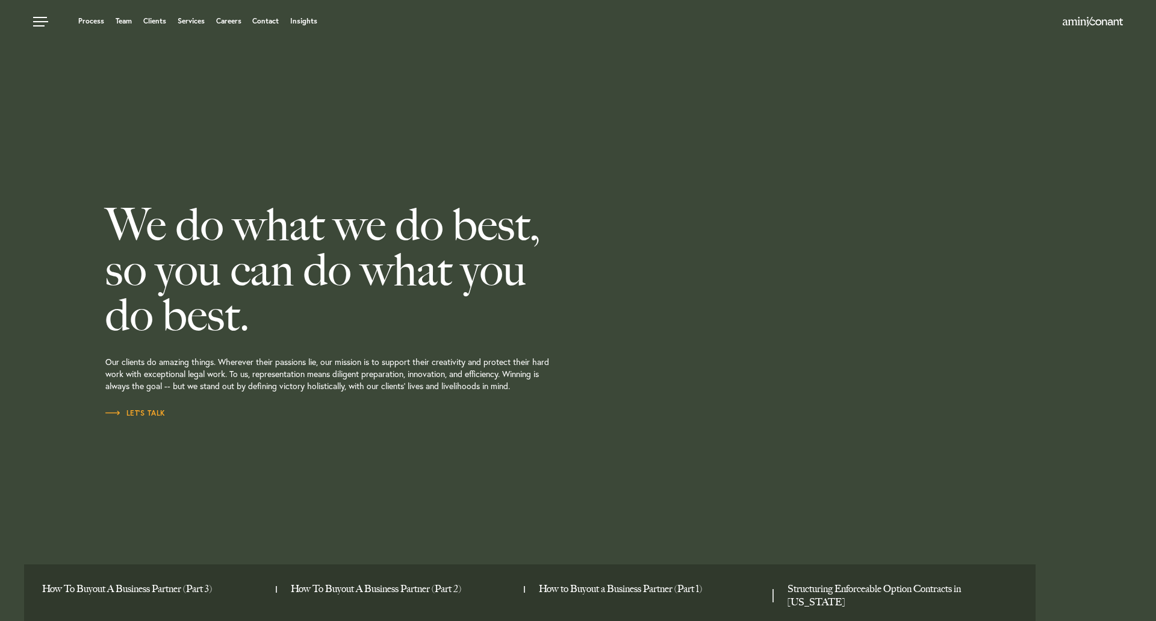
click at [65, 220] on div "We do what we do best, so you can do what you do best. Our clients do amazing t…" at bounding box center [578, 310] width 1156 height 621
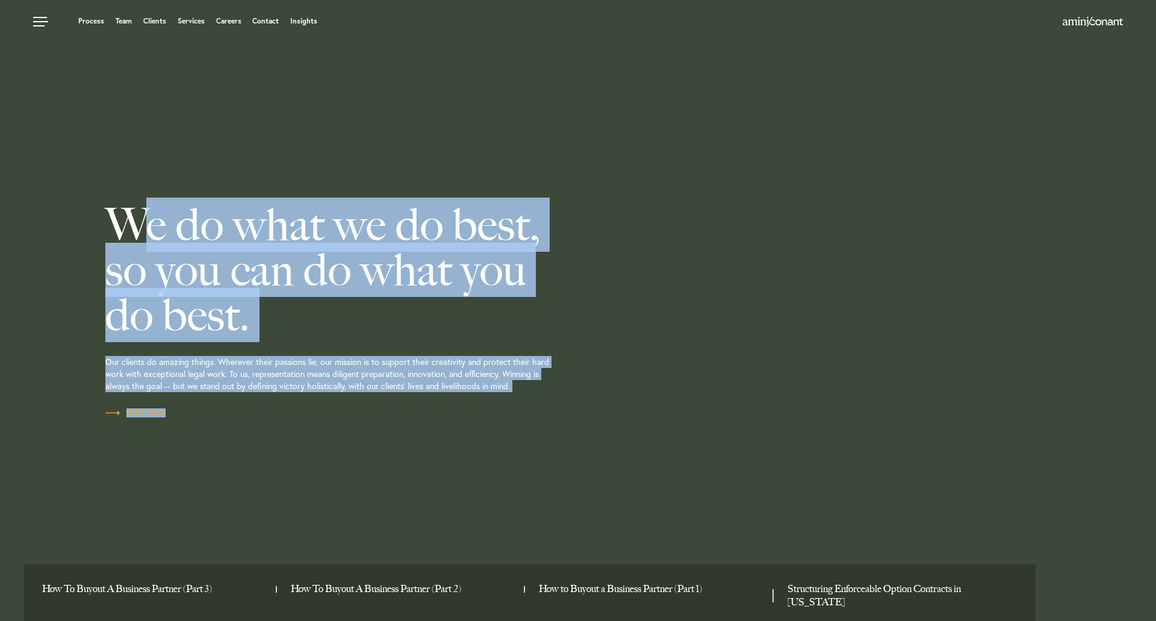
drag, startPoint x: 81, startPoint y: 224, endPoint x: 208, endPoint y: 444, distance: 254.3
click at [208, 444] on div "We do what we do best, so you can do what you do best. Our clients do amazing t…" at bounding box center [578, 310] width 1156 height 621
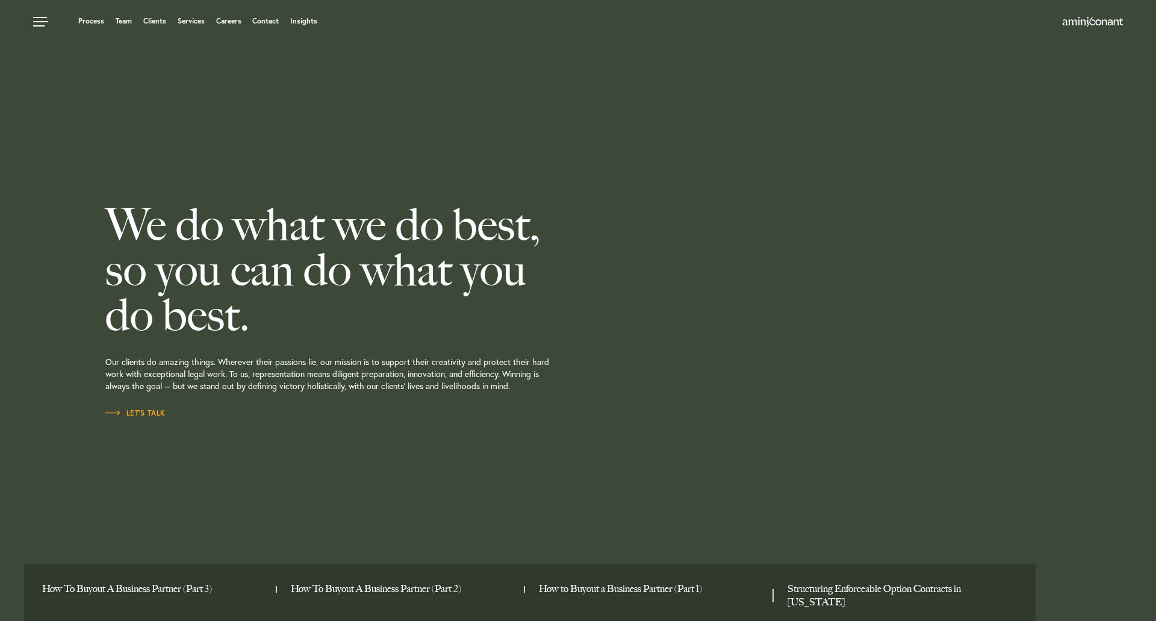
click at [208, 444] on div "We do what we do best, so you can do what you do best. Our clients do amazing t…" at bounding box center [385, 310] width 560 height 621
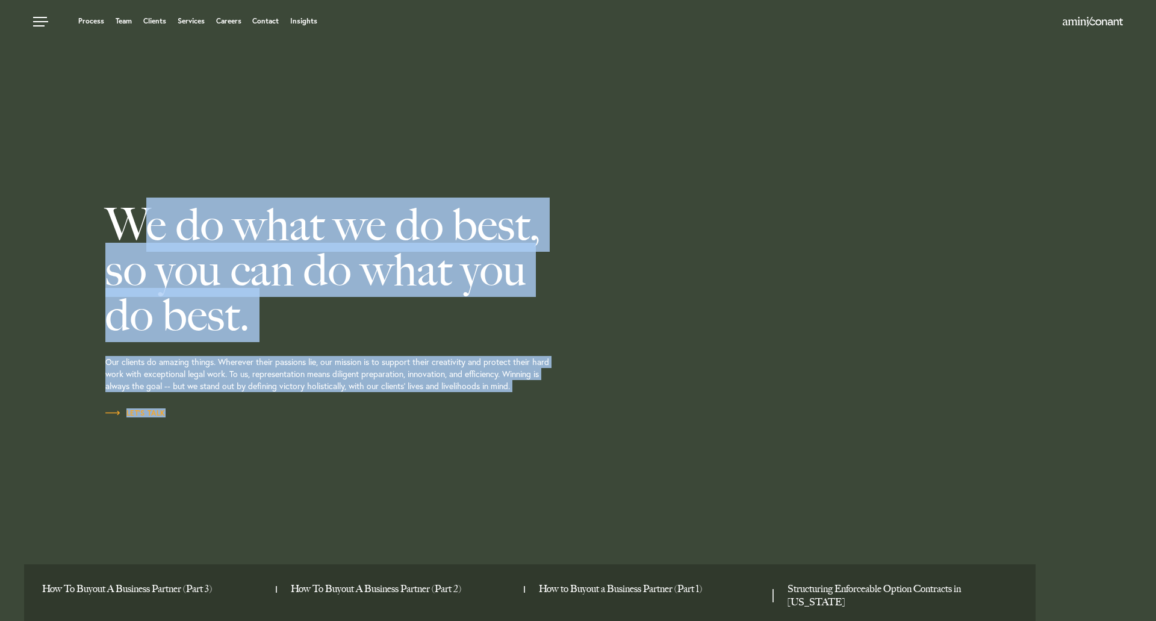
drag, startPoint x: 215, startPoint y: 441, endPoint x: 83, endPoint y: 203, distance: 271.9
click at [84, 204] on div "We do what we do best, so you can do what you do best. Our clients do amazing t…" at bounding box center [578, 310] width 1156 height 621
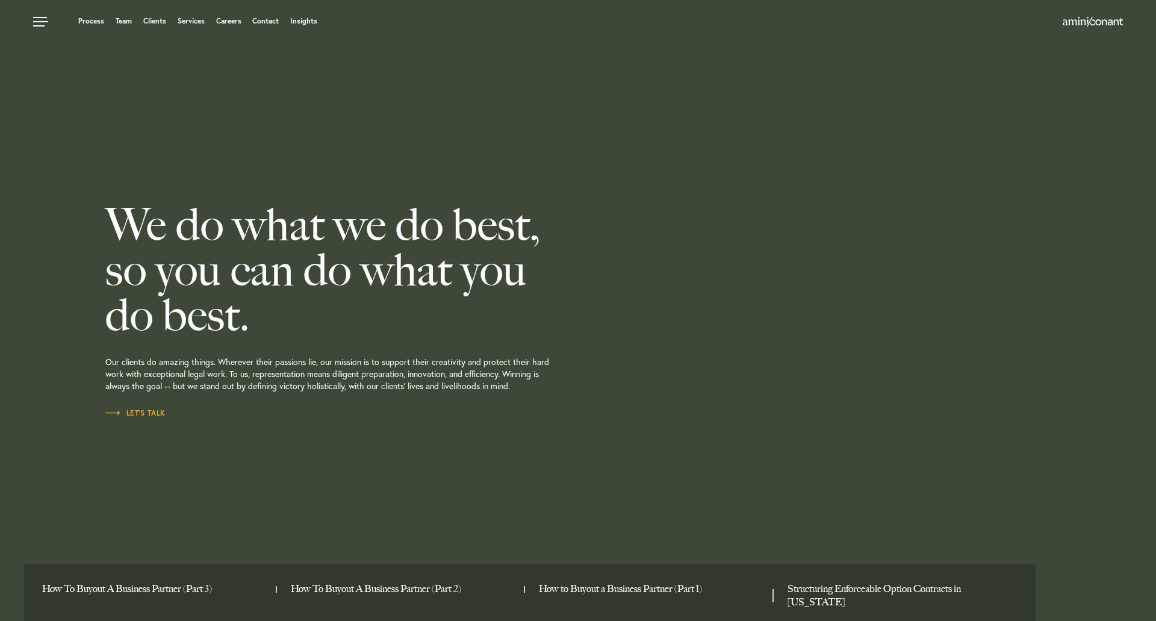
click at [64, 195] on div "We do what we do best, so you can do what you do best. Our clients do amazing t…" at bounding box center [578, 310] width 1156 height 621
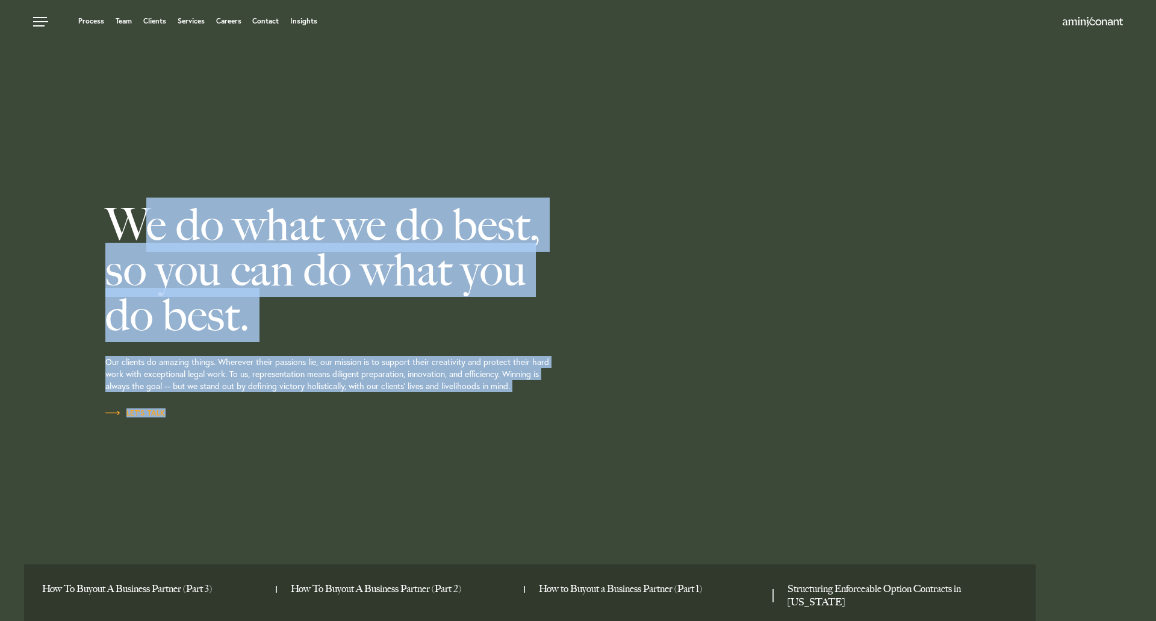
drag, startPoint x: 67, startPoint y: 197, endPoint x: 206, endPoint y: 413, distance: 256.5
click at [206, 413] on div "We do what we do best, so you can do what you do best. Our clients do amazing t…" at bounding box center [578, 310] width 1156 height 621
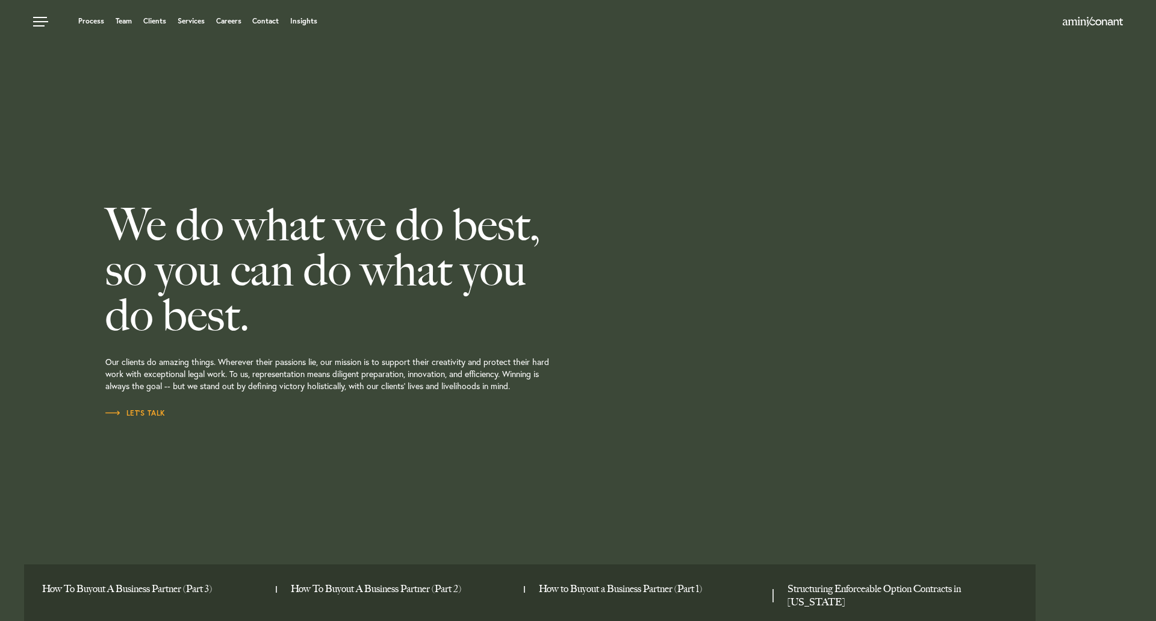
click at [210, 414] on div "We do what we do best, so you can do what you do best. Our clients do amazing t…" at bounding box center [385, 310] width 560 height 621
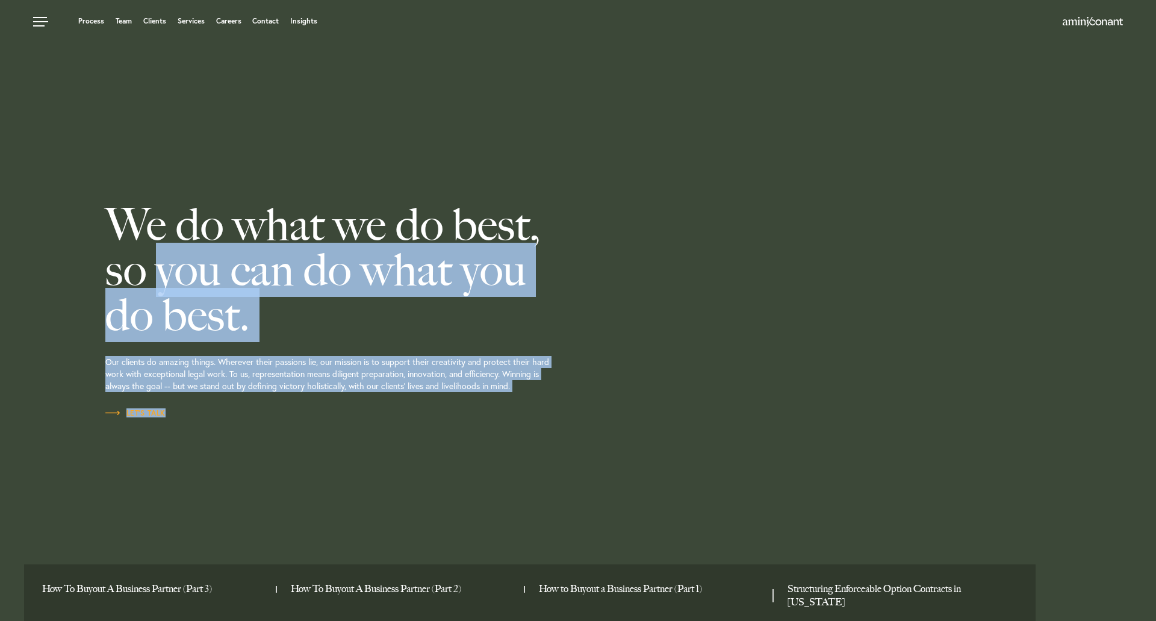
drag, startPoint x: 128, startPoint y: 272, endPoint x: 95, endPoint y: 226, distance: 56.6
click at [115, 255] on div "We do what we do best, so you can do what you do best. Our clients do amazing t…" at bounding box center [385, 310] width 560 height 621
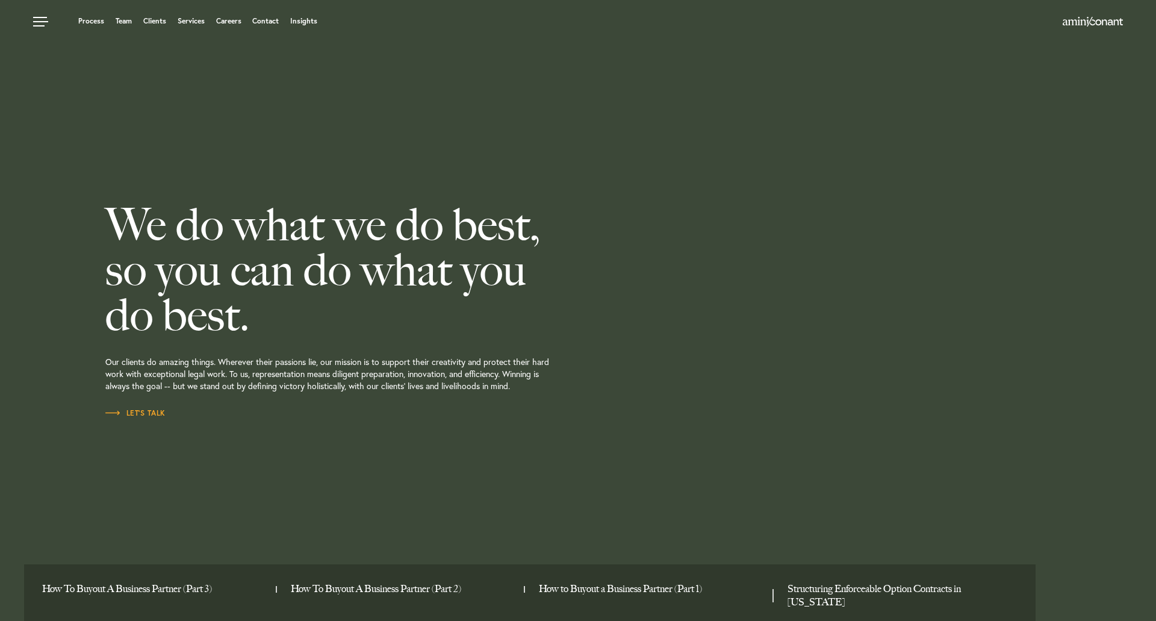
click at [88, 217] on div "We do what we do best, so you can do what you do best. Our clients do amazing t…" at bounding box center [578, 310] width 1156 height 621
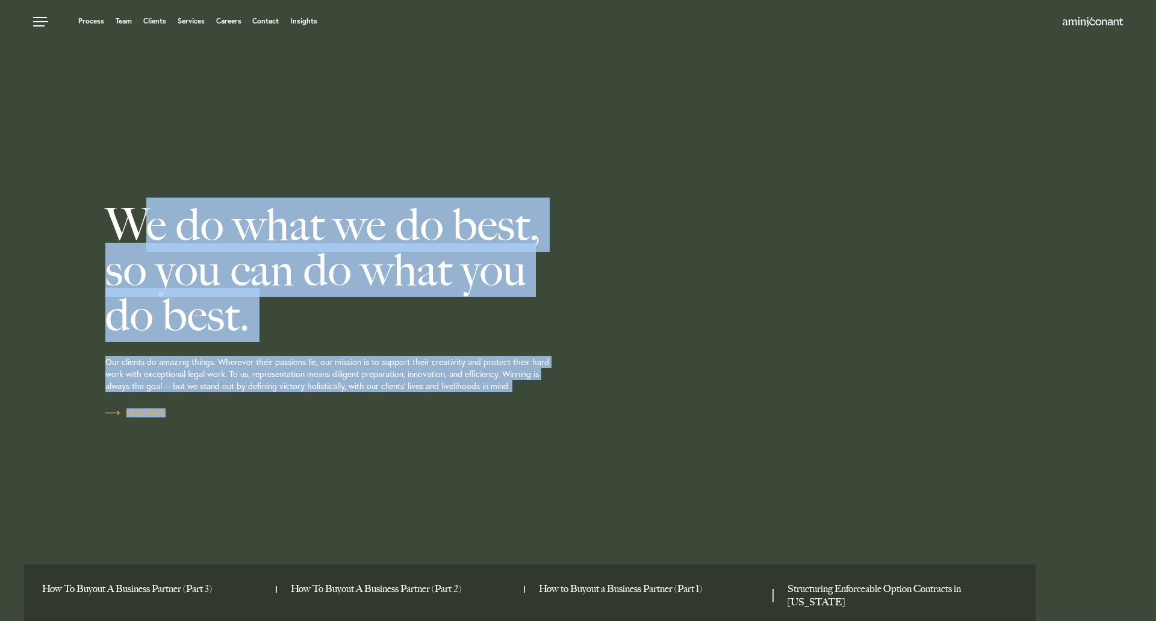
drag, startPoint x: 86, startPoint y: 197, endPoint x: 246, endPoint y: 415, distance: 270.1
click at [246, 415] on div "We do what we do best, so you can do what you do best. Our clients do amazing t…" at bounding box center [578, 310] width 1156 height 621
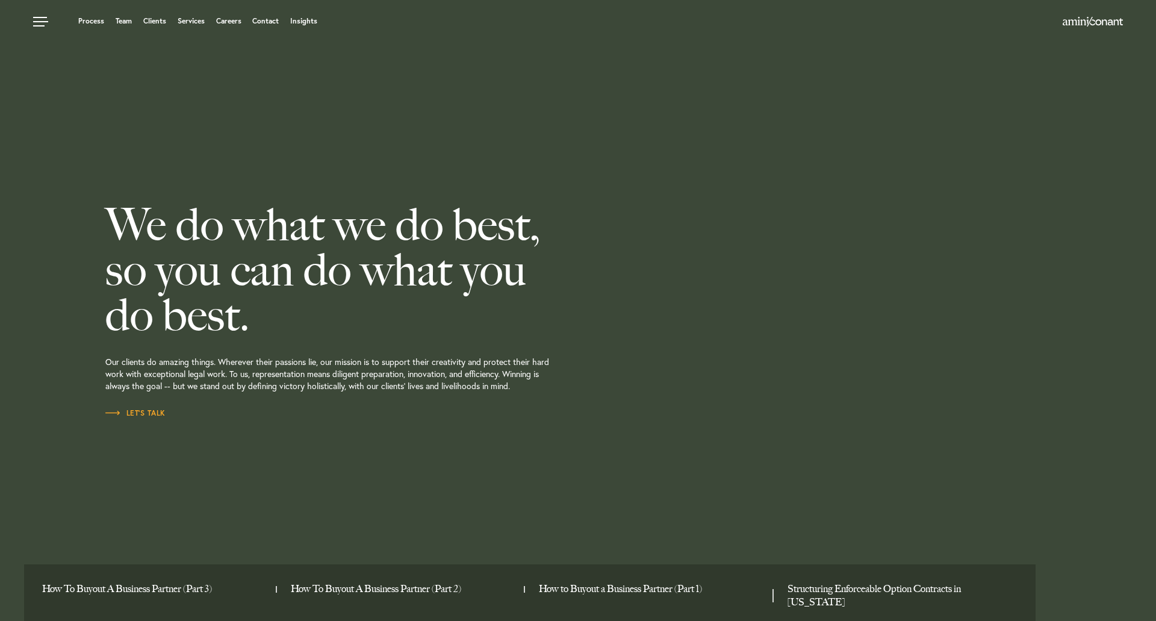
click at [247, 417] on div "We do what we do best, so you can do what you do best. Our clients do amazing t…" at bounding box center [385, 310] width 560 height 621
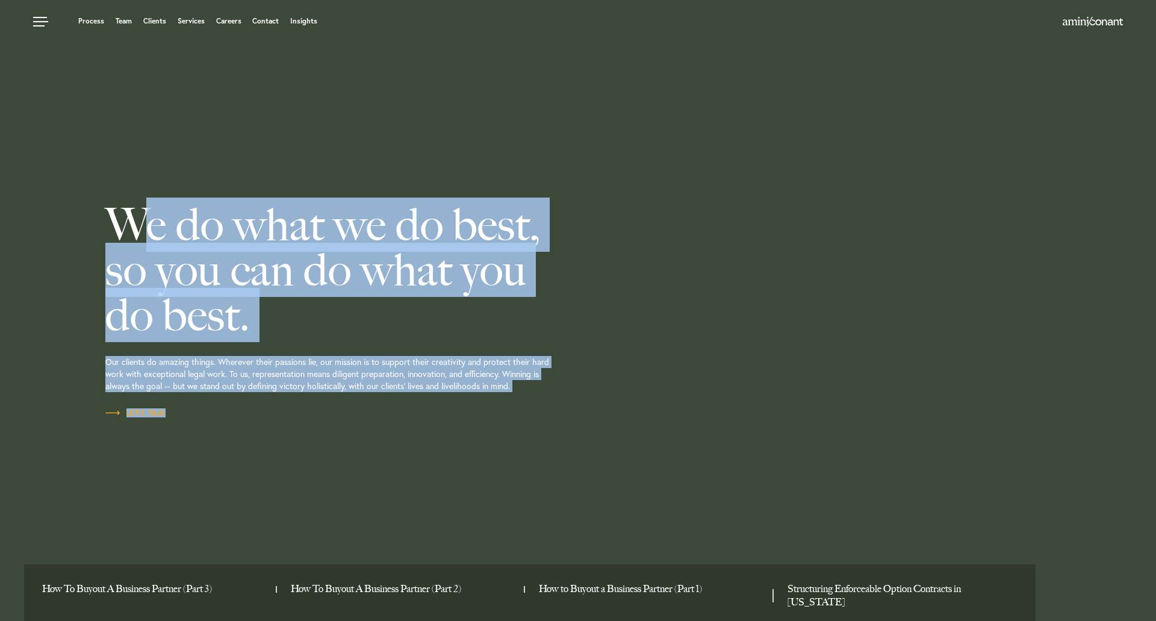
drag, startPoint x: 135, startPoint y: 288, endPoint x: 63, endPoint y: 200, distance: 113.4
click at [63, 200] on div "We do what we do best, so you can do what you do best. Our clients do amazing t…" at bounding box center [578, 310] width 1156 height 621
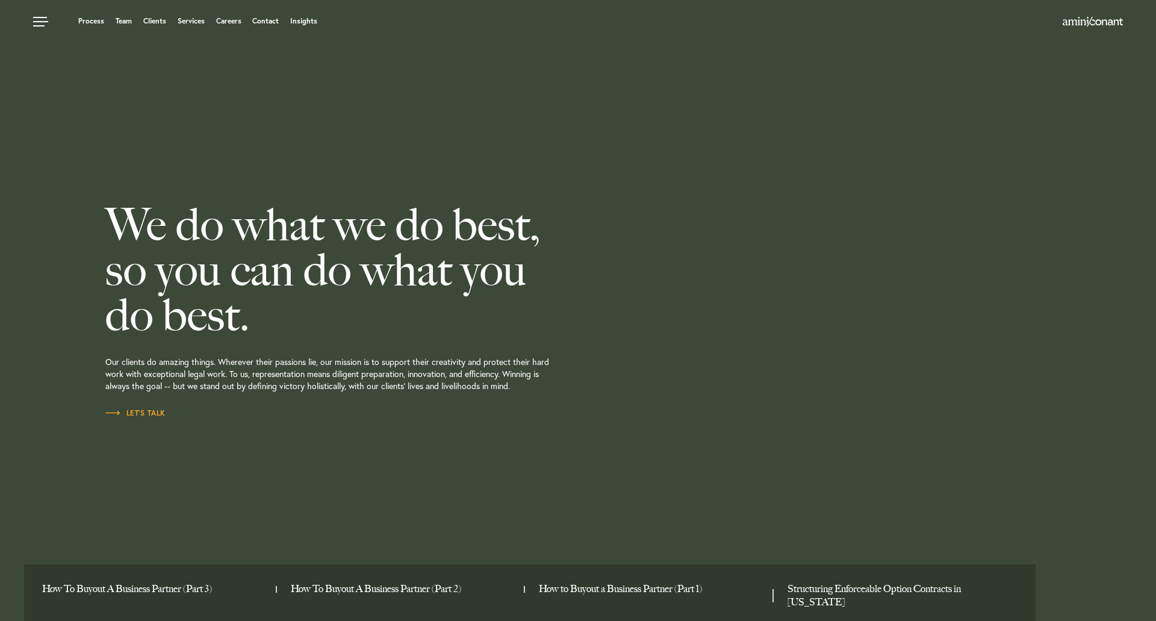
click at [85, 211] on div "We do what we do best, so you can do what you do best. Our clients do amazing t…" at bounding box center [578, 310] width 1156 height 621
